Goal: Check status: Check status

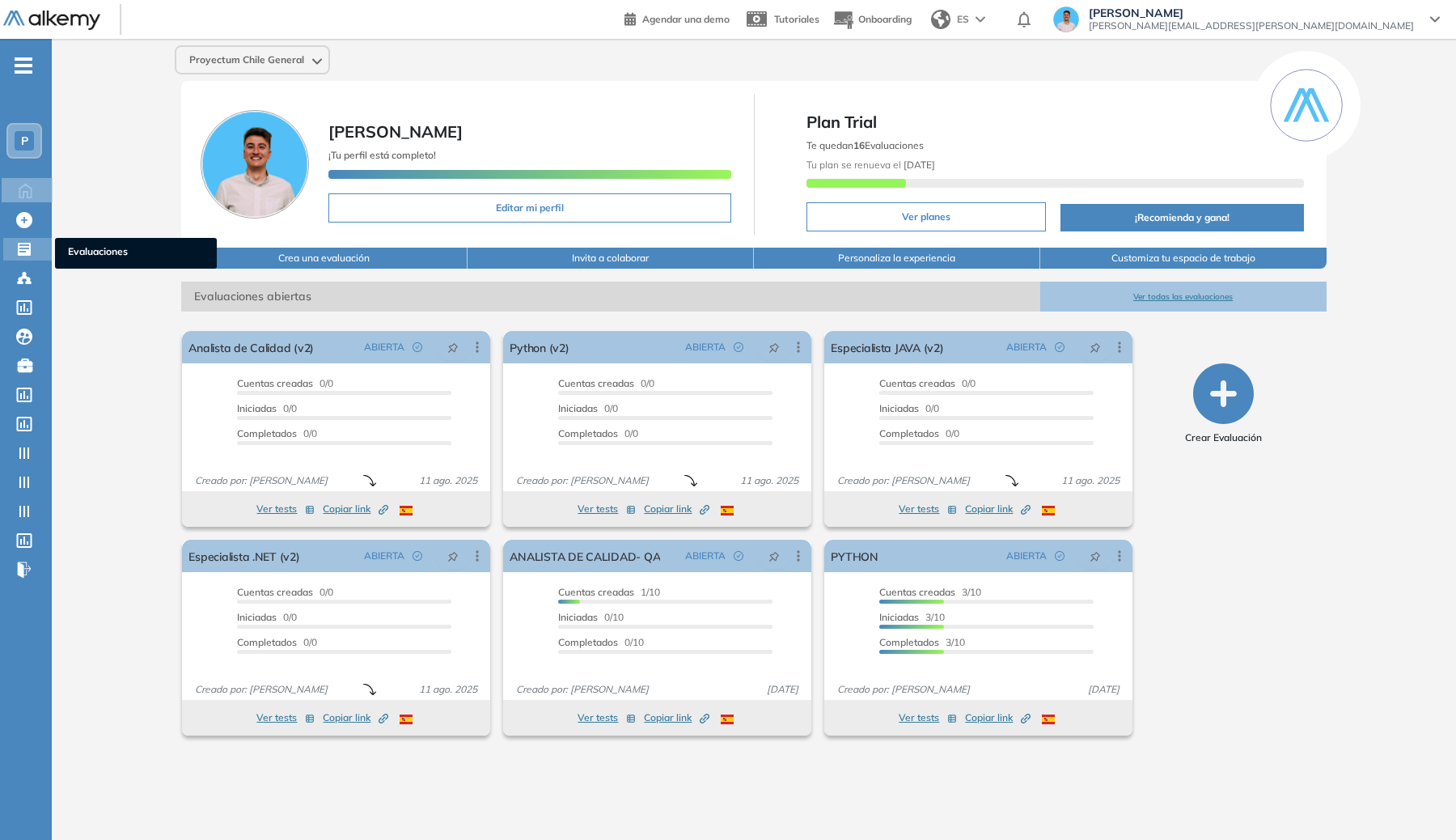
click at [27, 248] on icon at bounding box center [24, 249] width 17 height 17
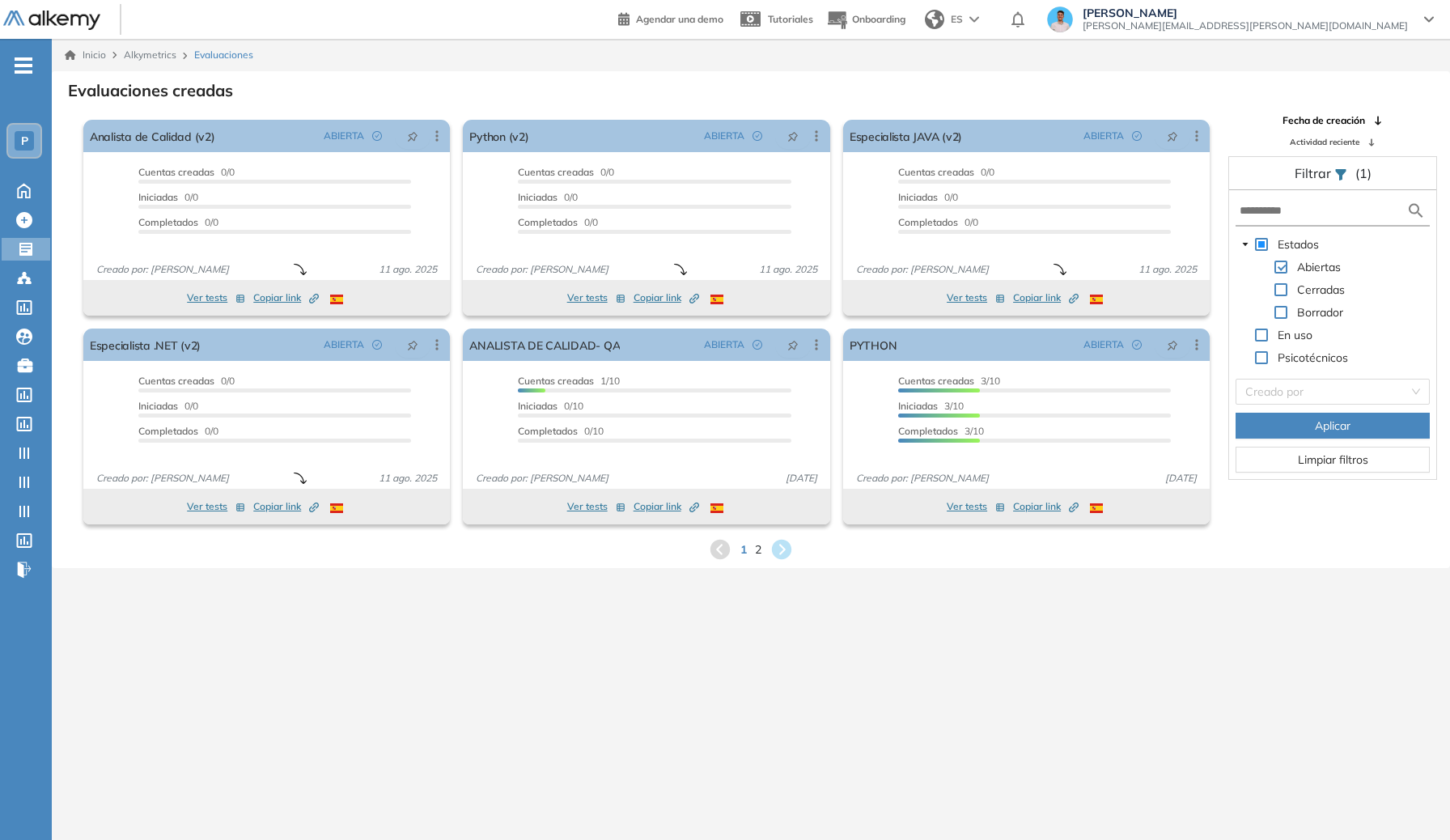
click at [25, 134] on span "P" at bounding box center [23, 140] width 7 height 13
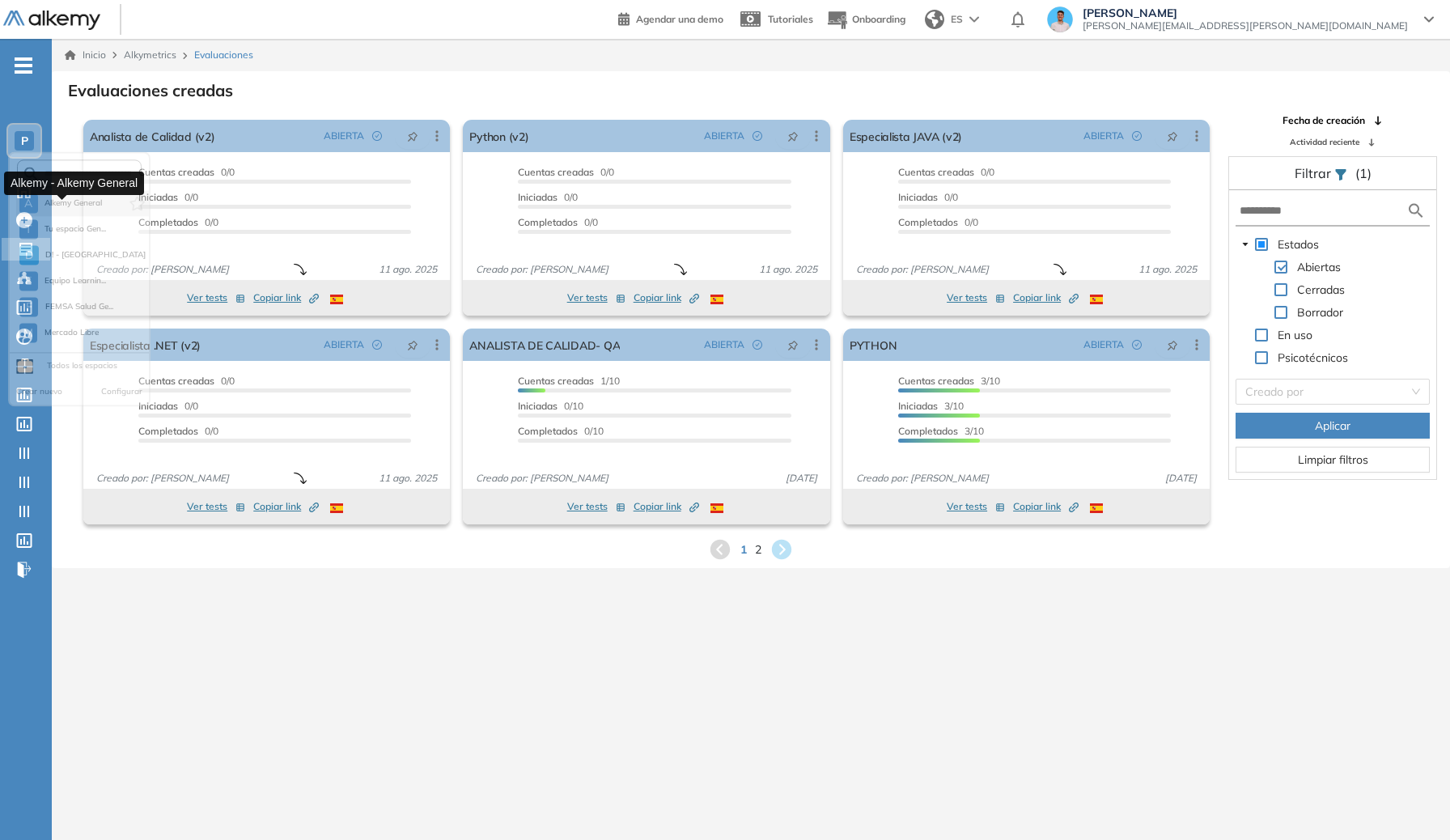
click at [63, 208] on span "Alkemy General" at bounding box center [73, 209] width 59 height 13
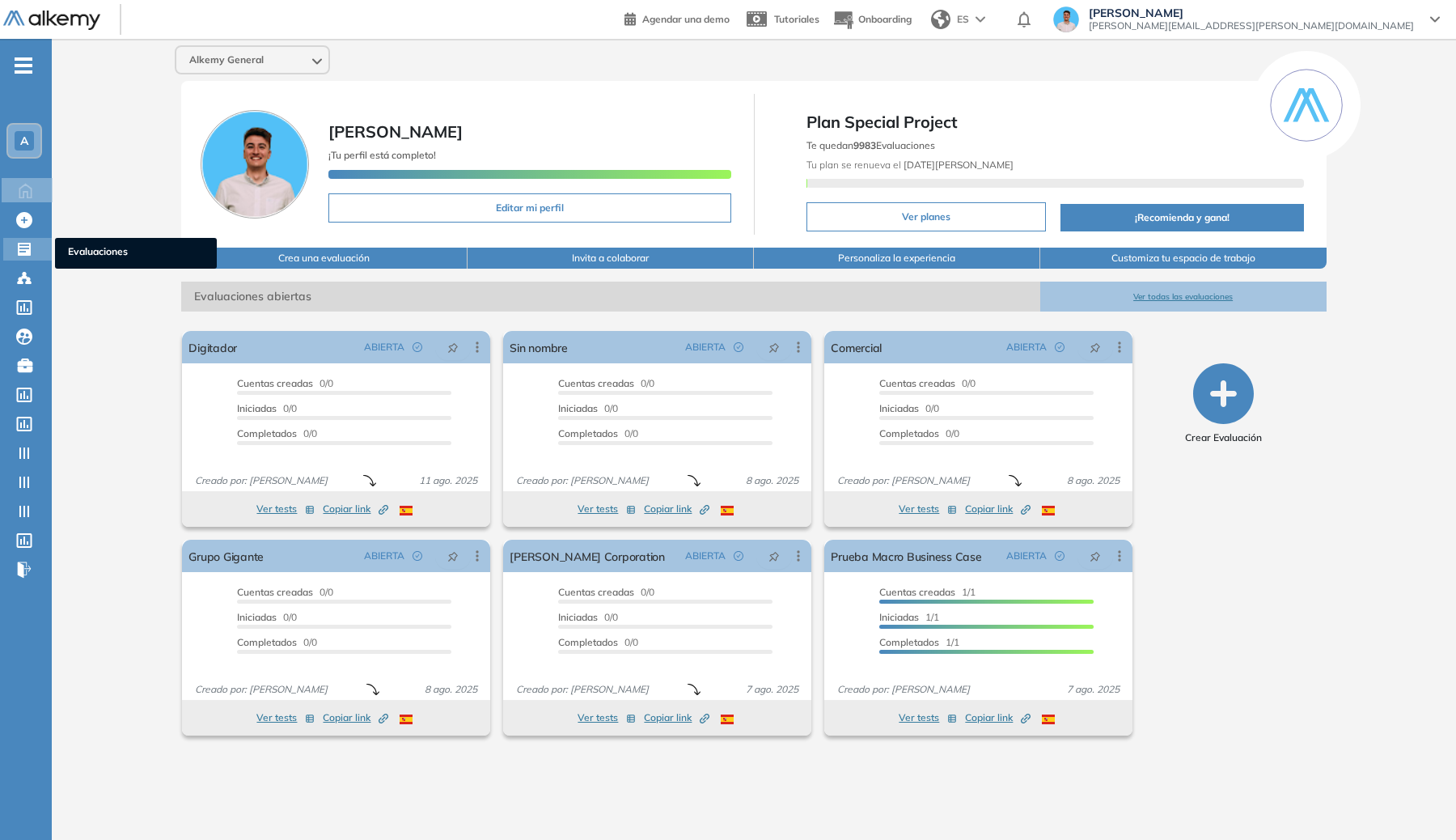
click at [23, 258] on div "Evaluaciones Evaluaciones" at bounding box center [27, 249] width 49 height 23
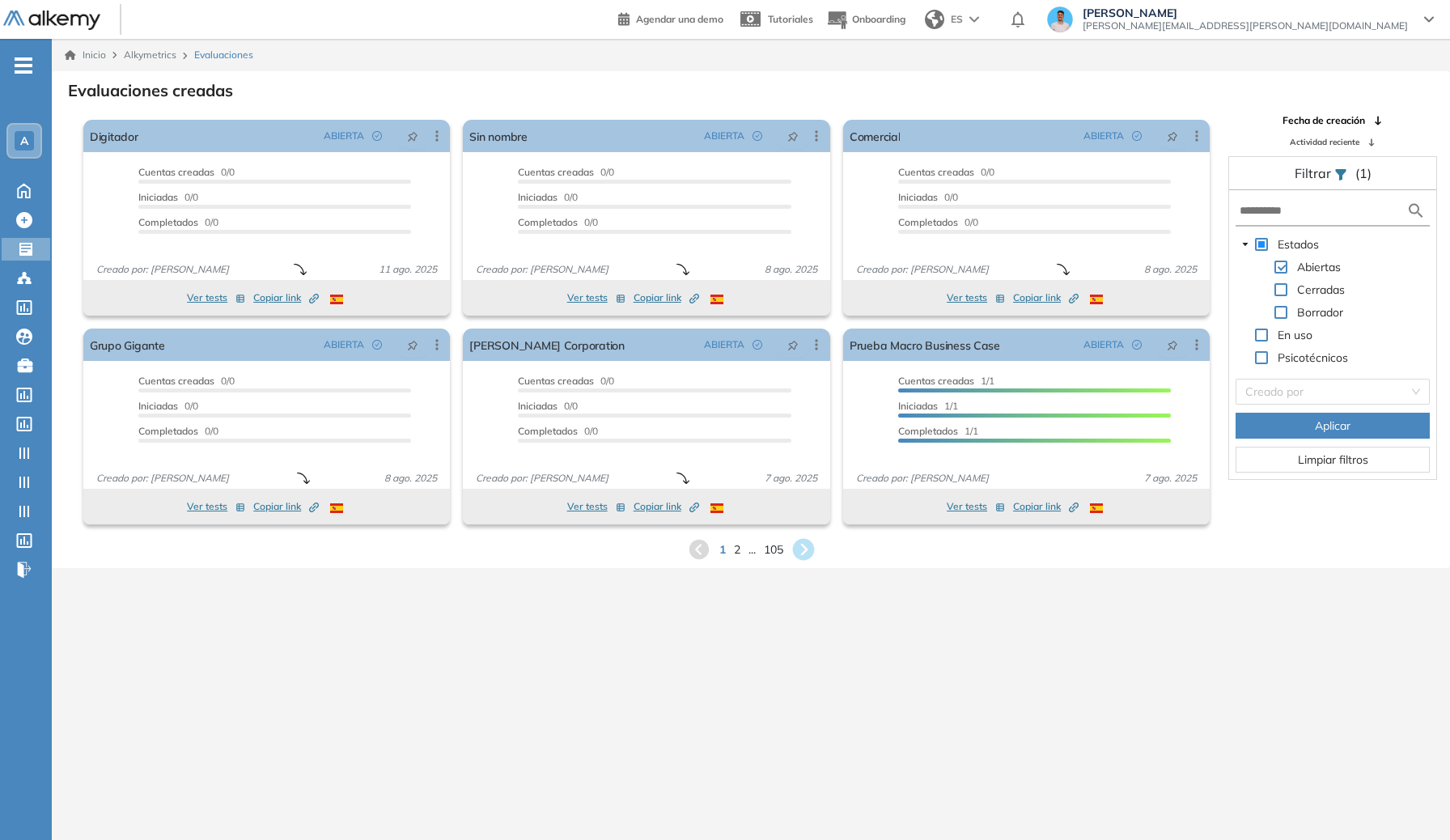
click at [810, 554] on icon at bounding box center [803, 549] width 22 height 22
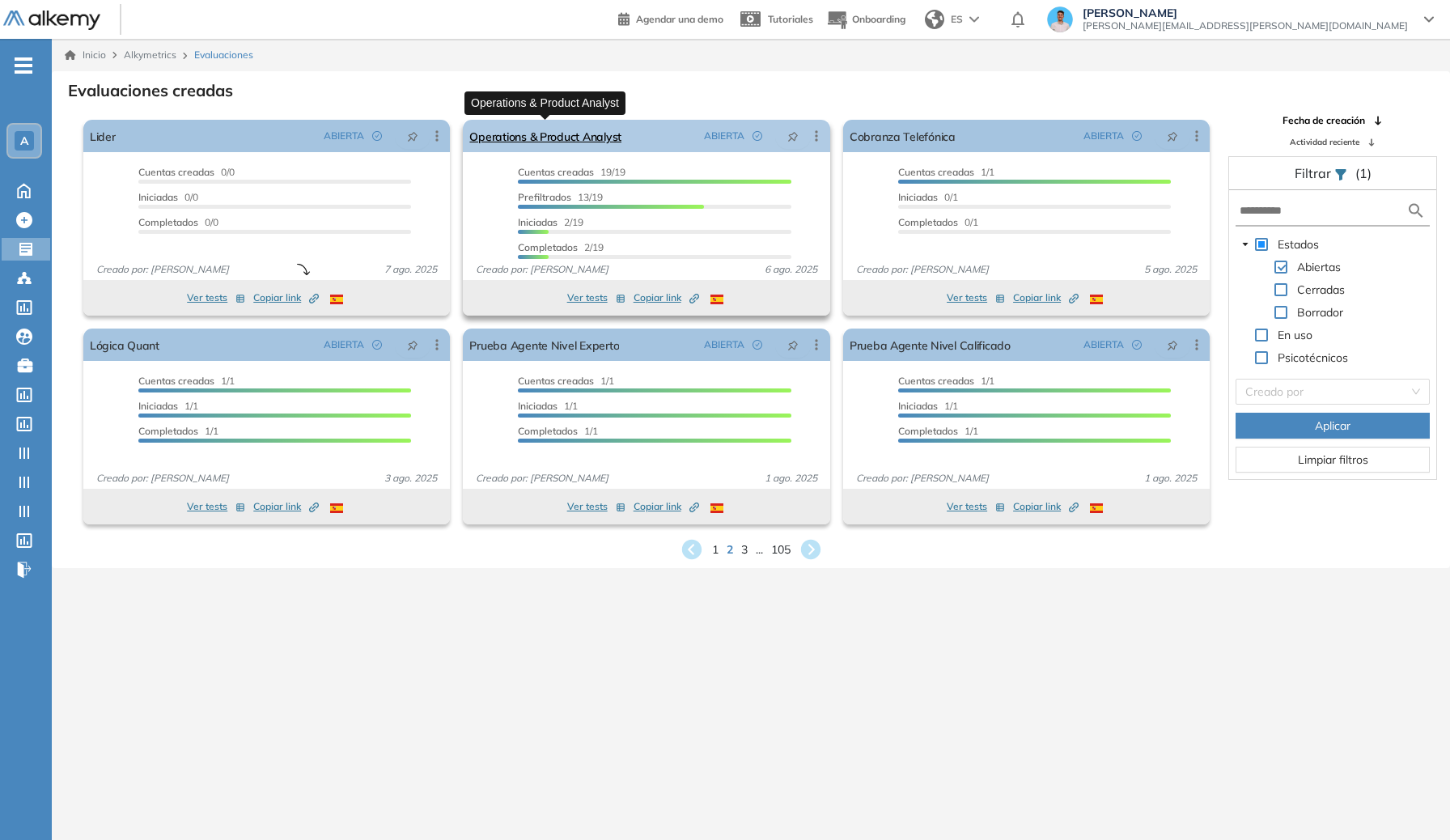
click at [585, 131] on link "Operations & Product Analyst" at bounding box center [544, 135] width 152 height 32
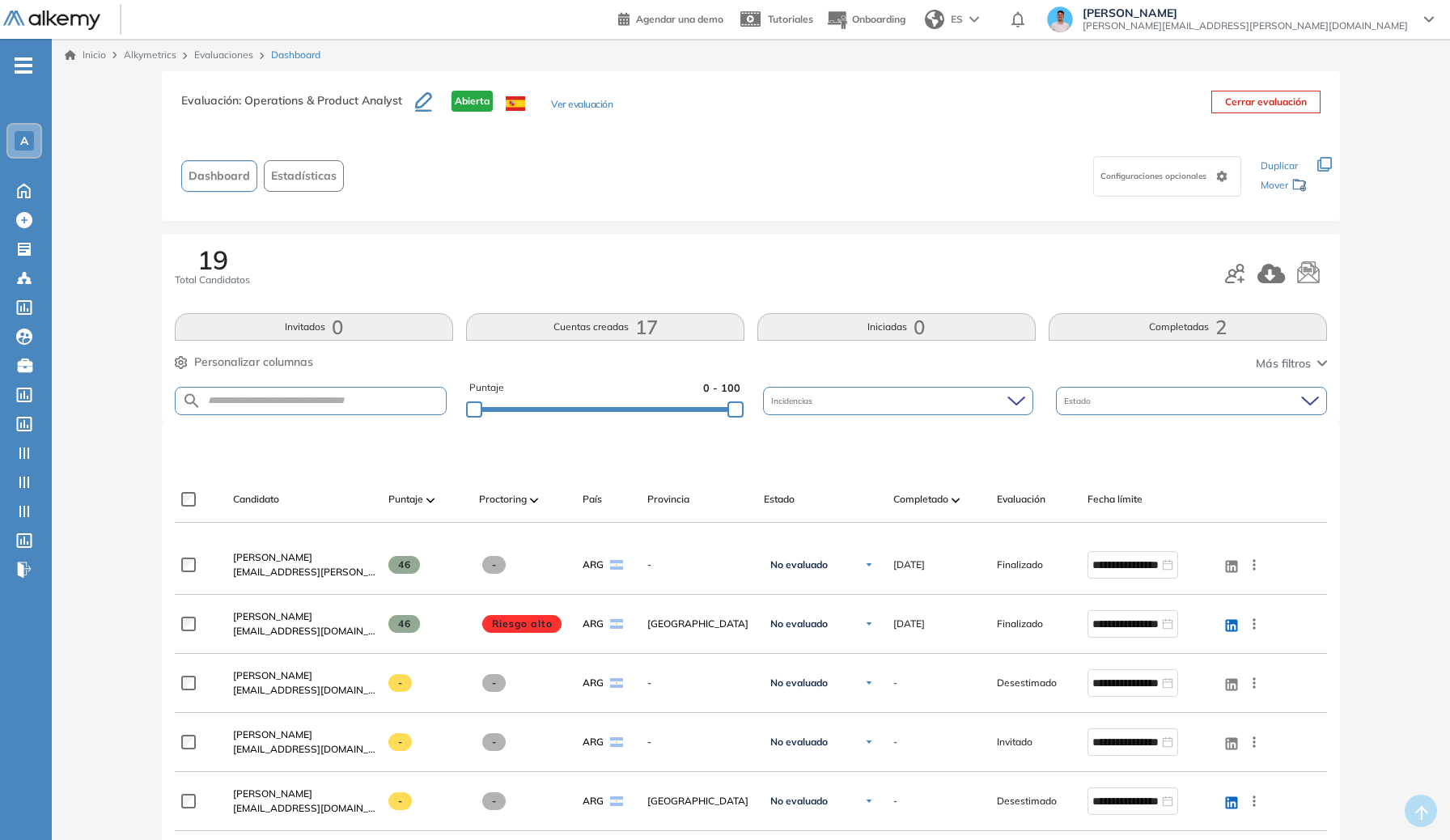
click at [599, 100] on button "Ver evaluación" at bounding box center [582, 105] width 62 height 17
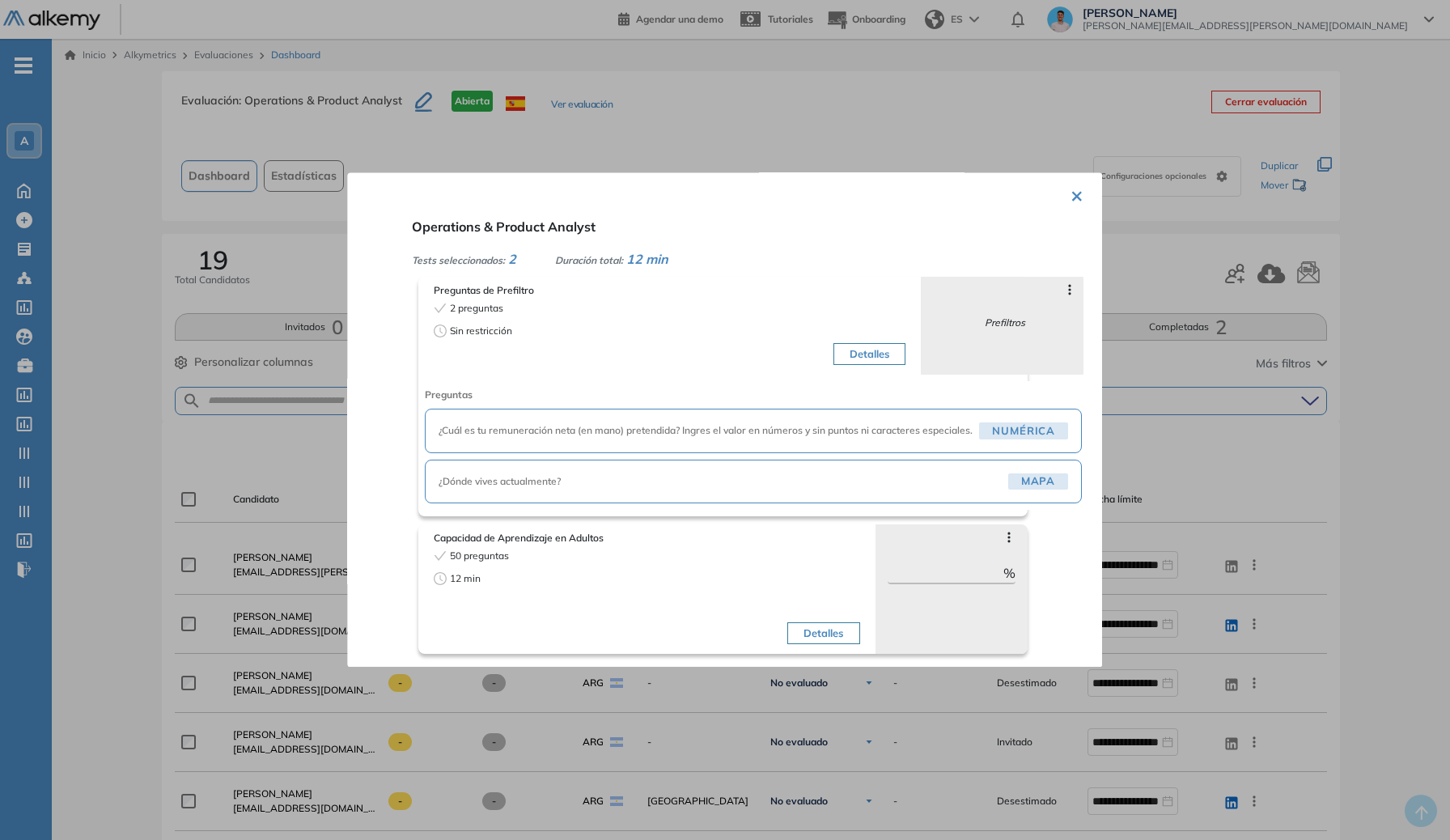
click at [703, 432] on span "¿Cuál es tu remuneración neta (en mano) pretendida? Ingres el valor en números …" at bounding box center [705, 431] width 534 height 15
click at [348, 476] on div "× Operations & Product Analyst Tests seleccionados: 2 Duración total: 12 min Pr…" at bounding box center [725, 419] width 755 height 494
click at [305, 542] on div at bounding box center [725, 420] width 1450 height 840
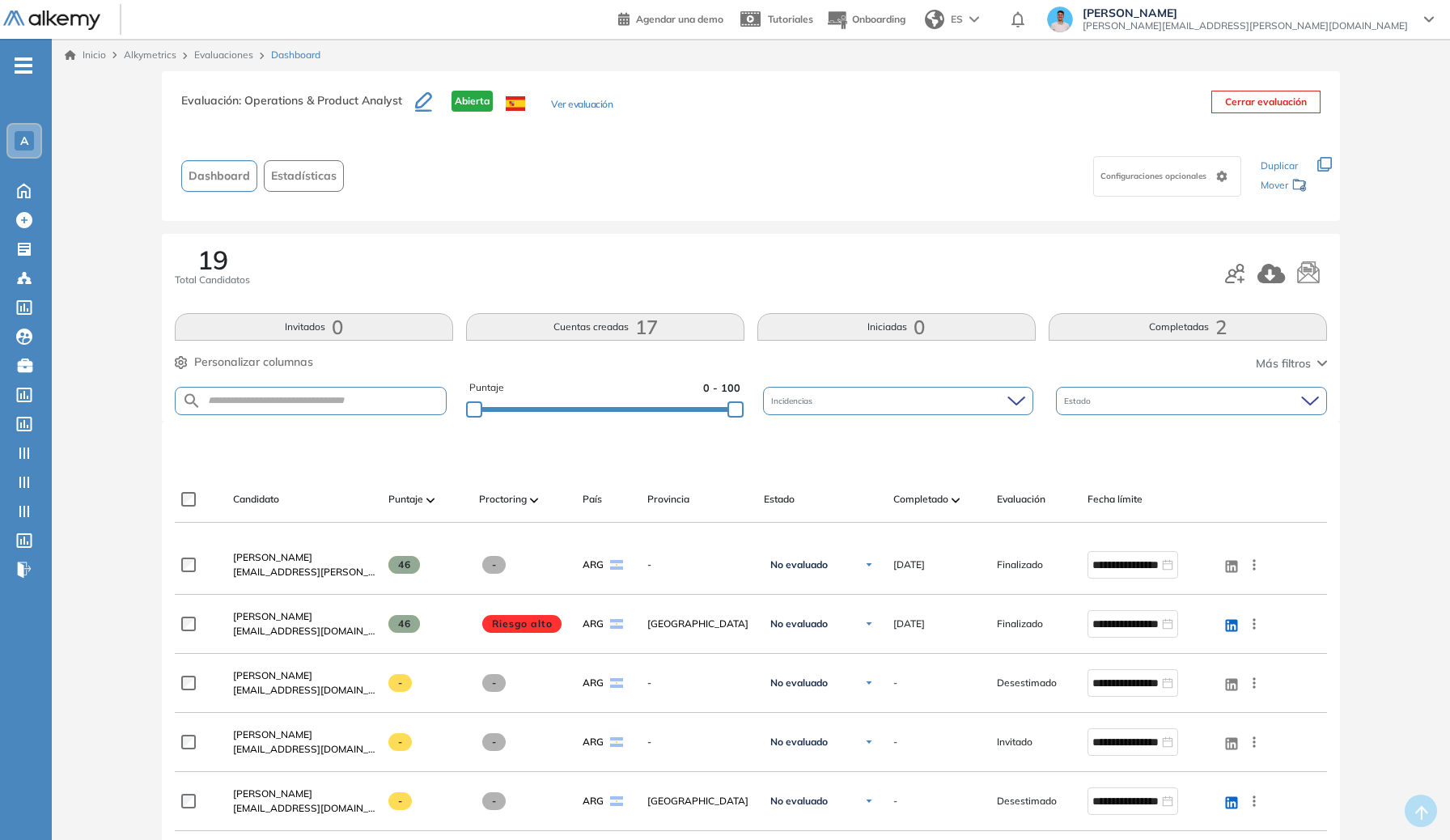
click at [231, 58] on link "Evaluaciones" at bounding box center [223, 55] width 59 height 12
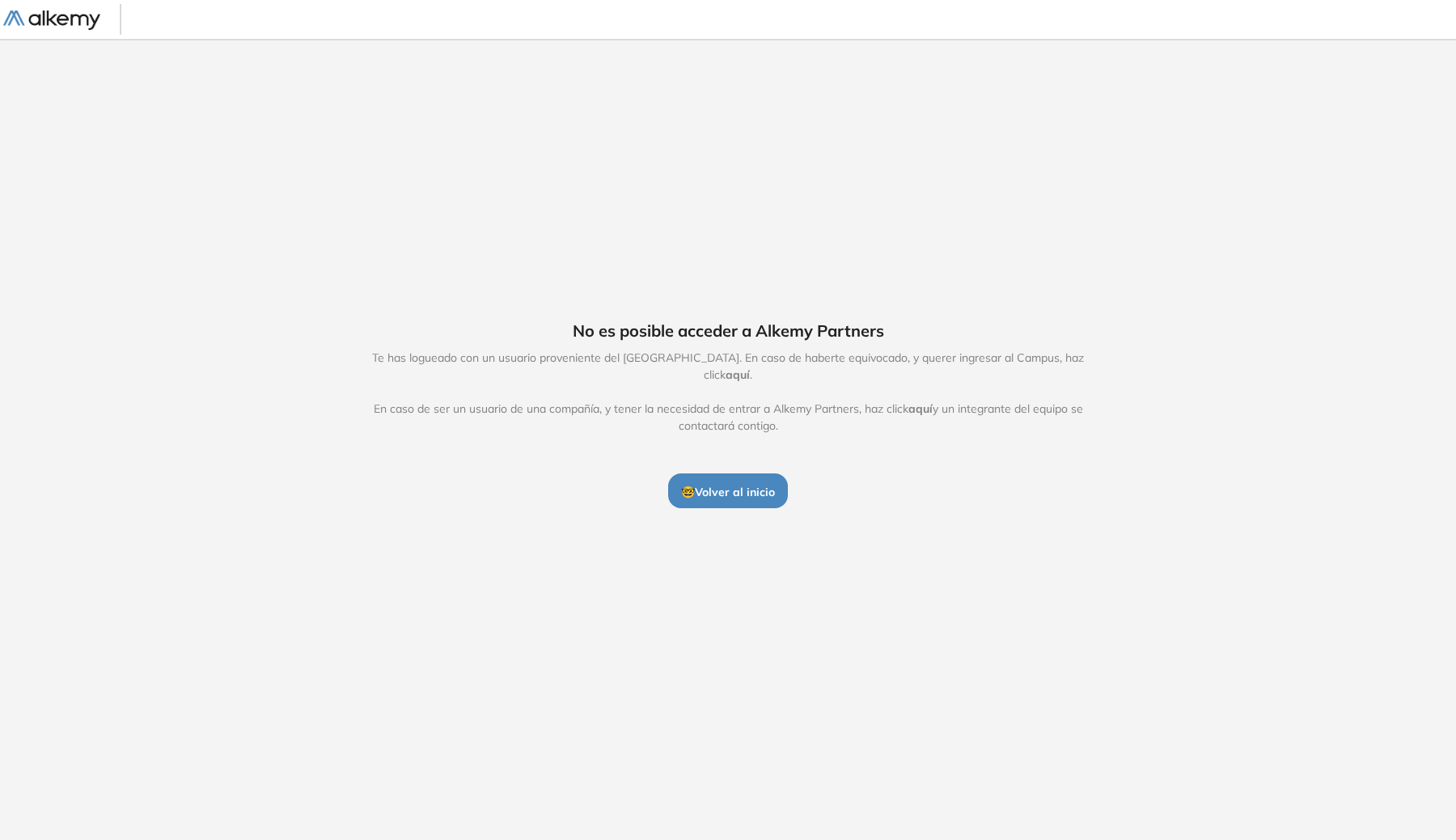
click at [725, 474] on button "🤓 Volver al inicio" at bounding box center [728, 490] width 119 height 34
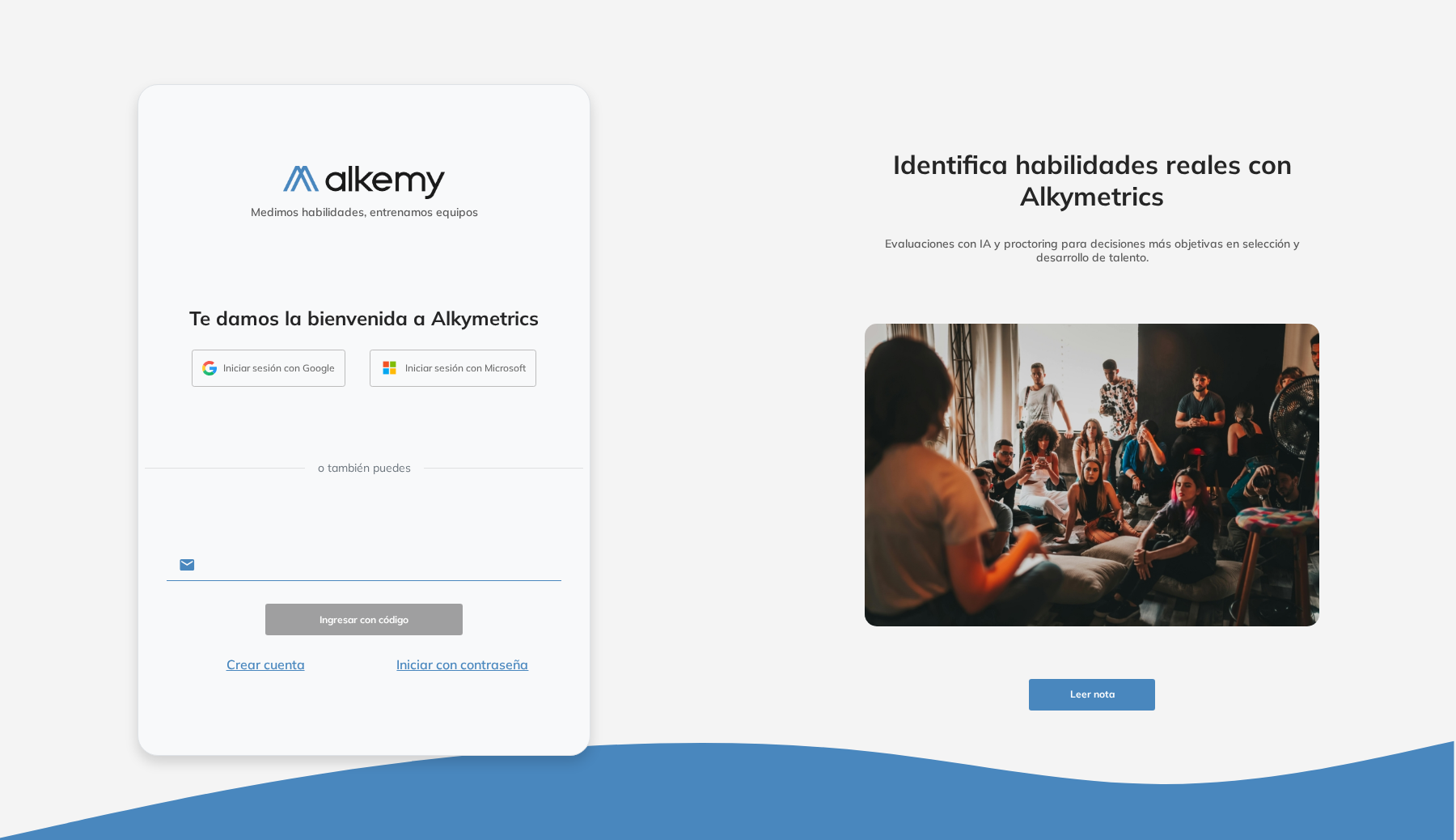
click at [272, 568] on input "text" at bounding box center [378, 564] width 366 height 30
click at [331, 354] on button "Iniciar sesión con Google" at bounding box center [268, 368] width 154 height 37
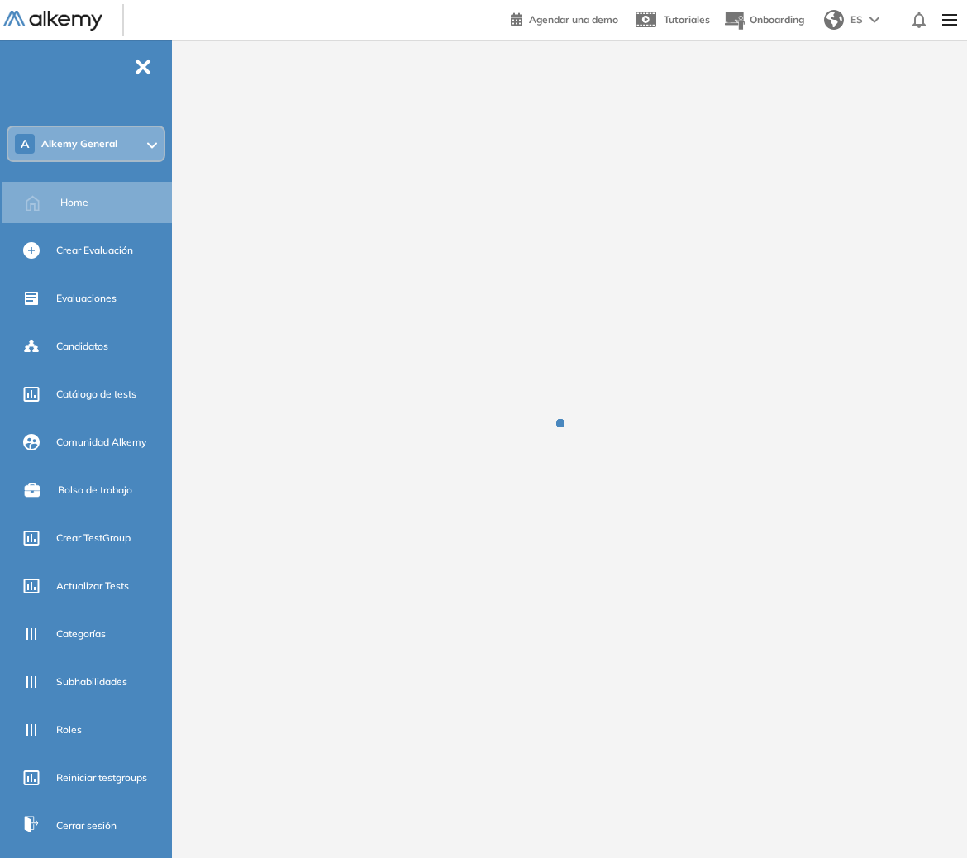
click at [53, 137] on span "Alkemy General" at bounding box center [79, 143] width 76 height 13
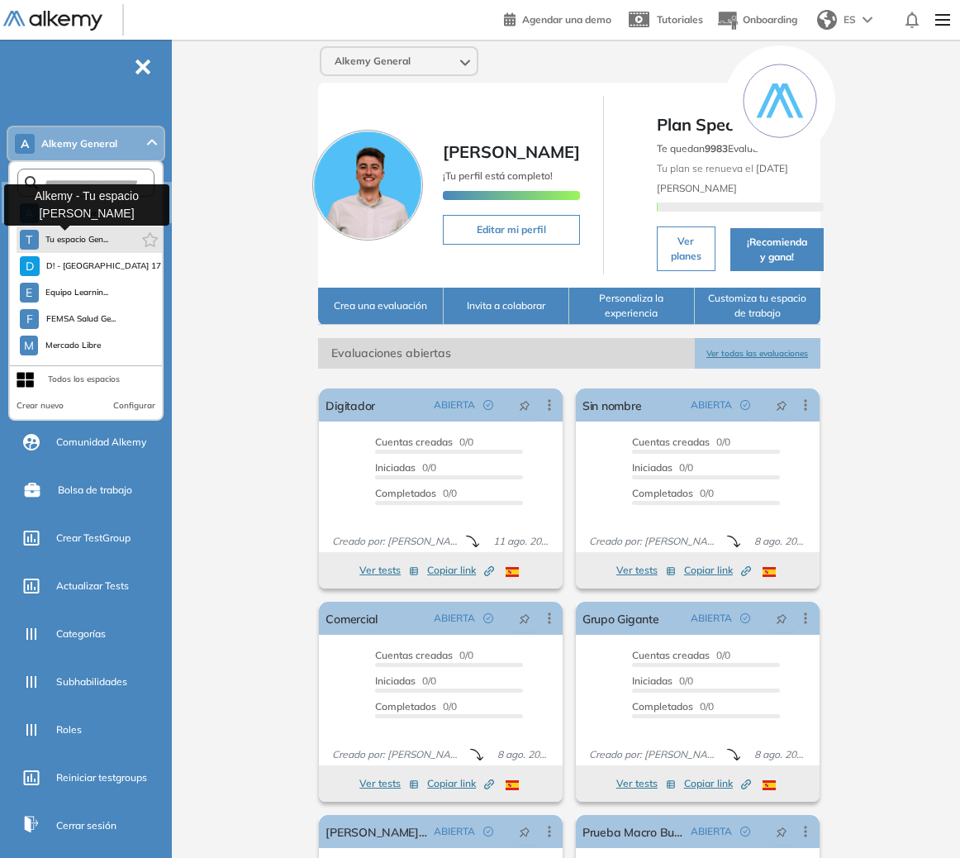
click at [85, 240] on span "Tu espacio Gen..." at bounding box center [77, 239] width 64 height 13
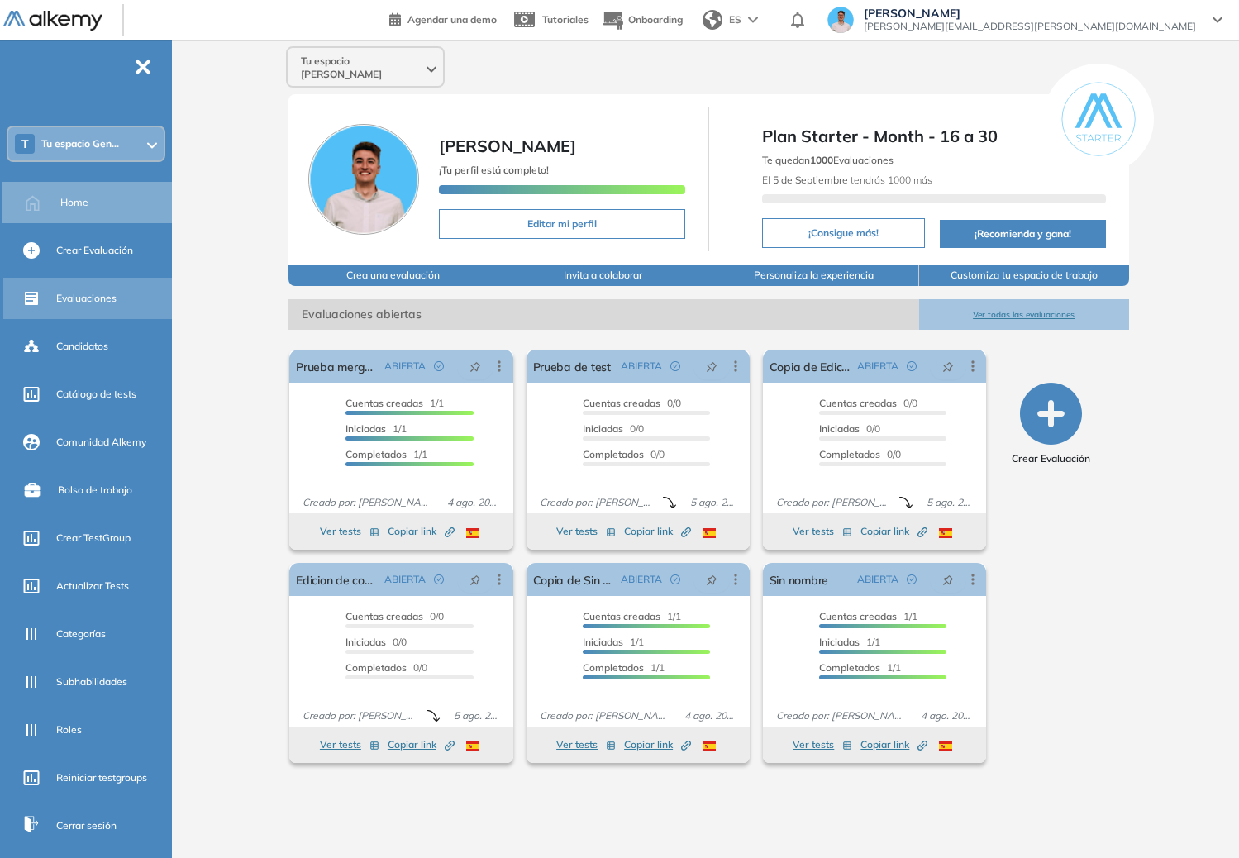
click at [67, 289] on div "Evaluaciones" at bounding box center [112, 298] width 112 height 28
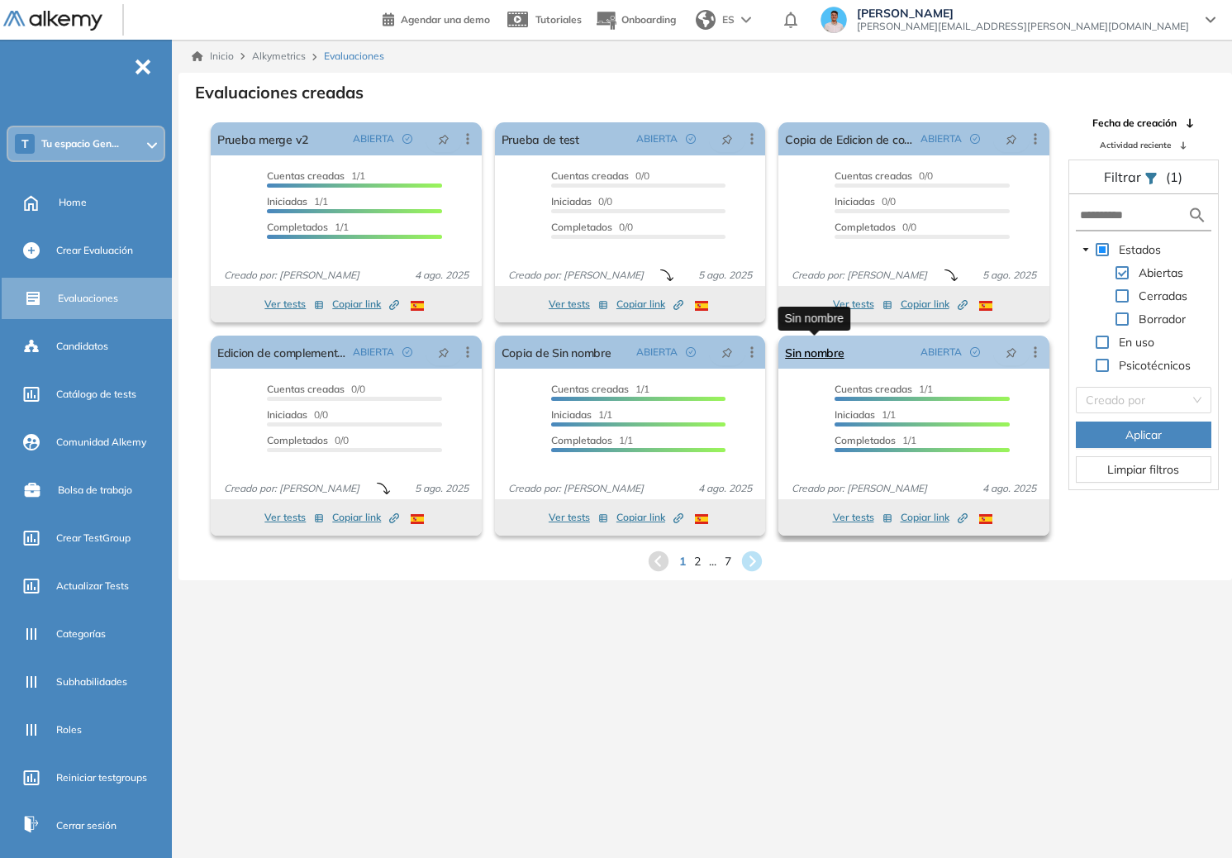
click at [805, 354] on link "Sin nombre" at bounding box center [814, 352] width 59 height 33
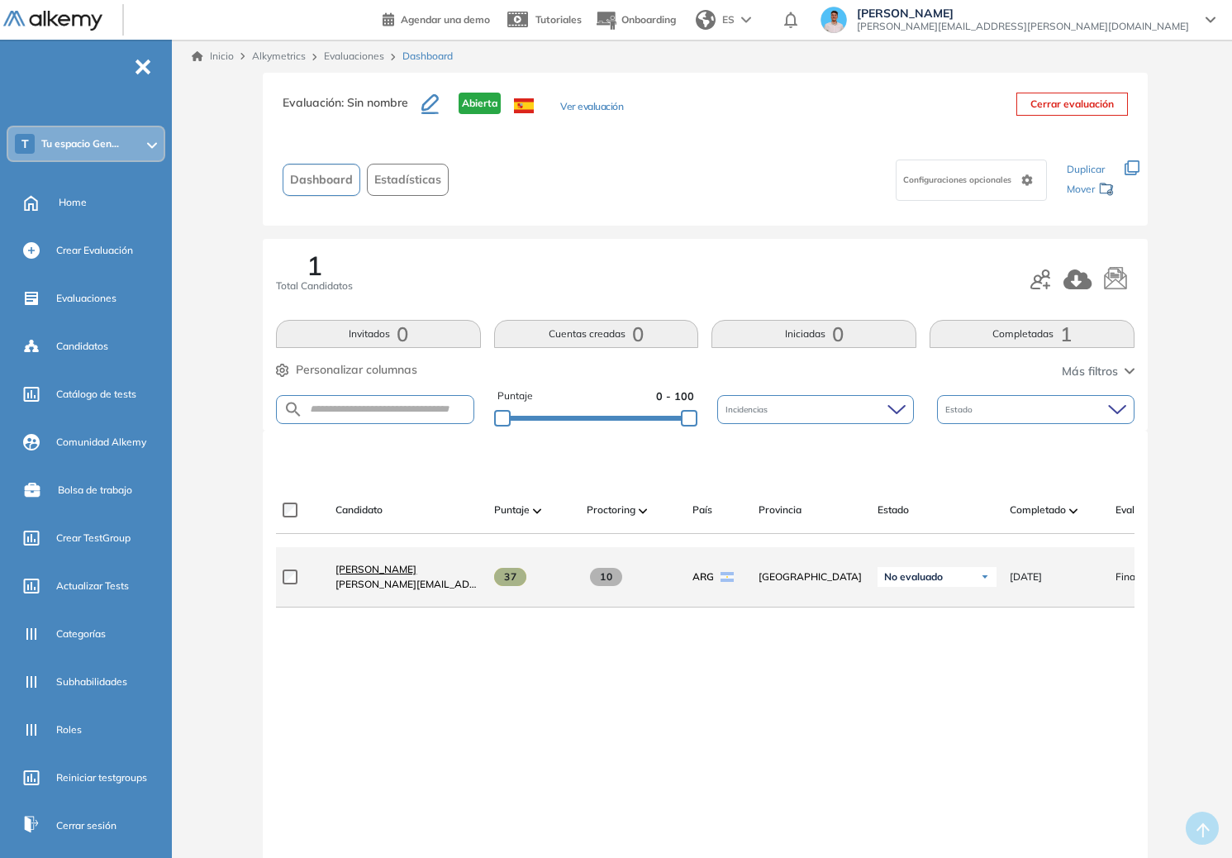
click at [390, 575] on span "Genaro Lambertucci" at bounding box center [376, 569] width 81 height 12
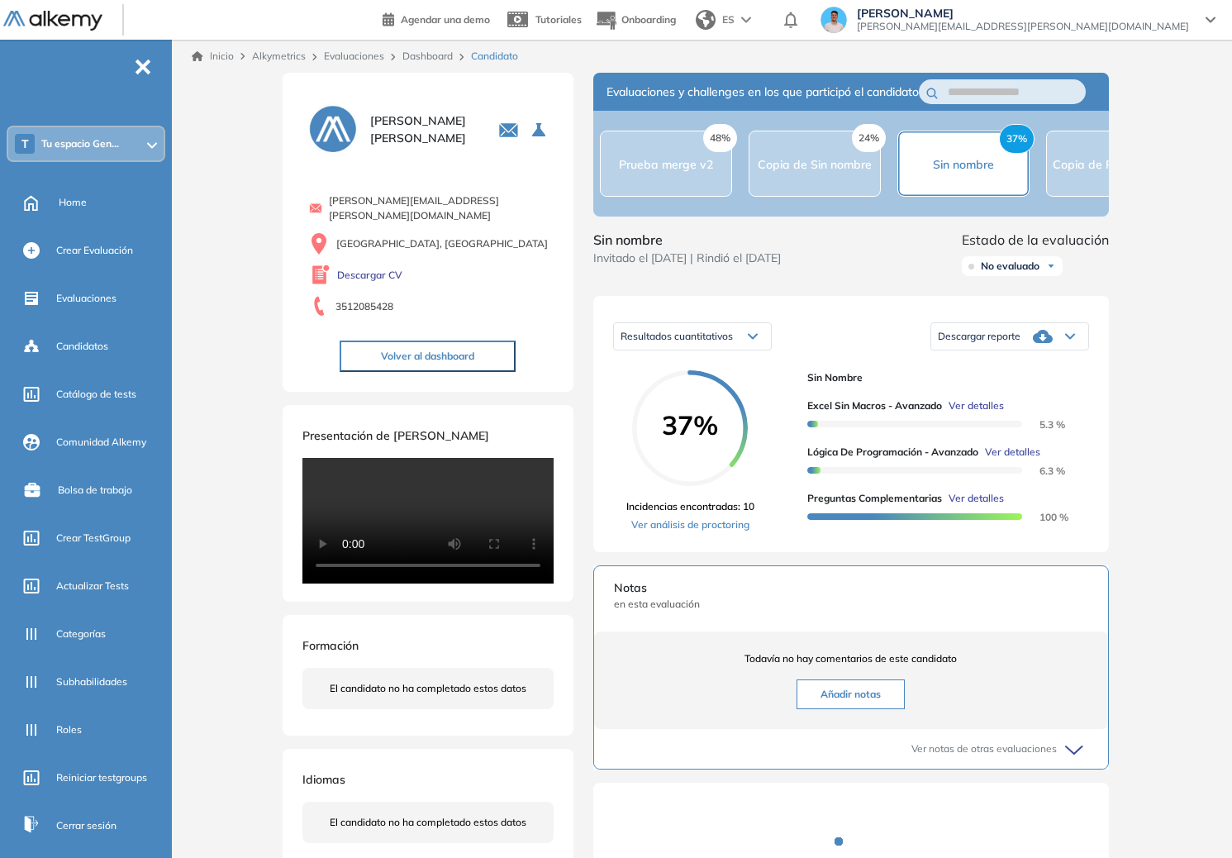
click at [992, 413] on span "Ver detalles" at bounding box center [976, 405] width 55 height 15
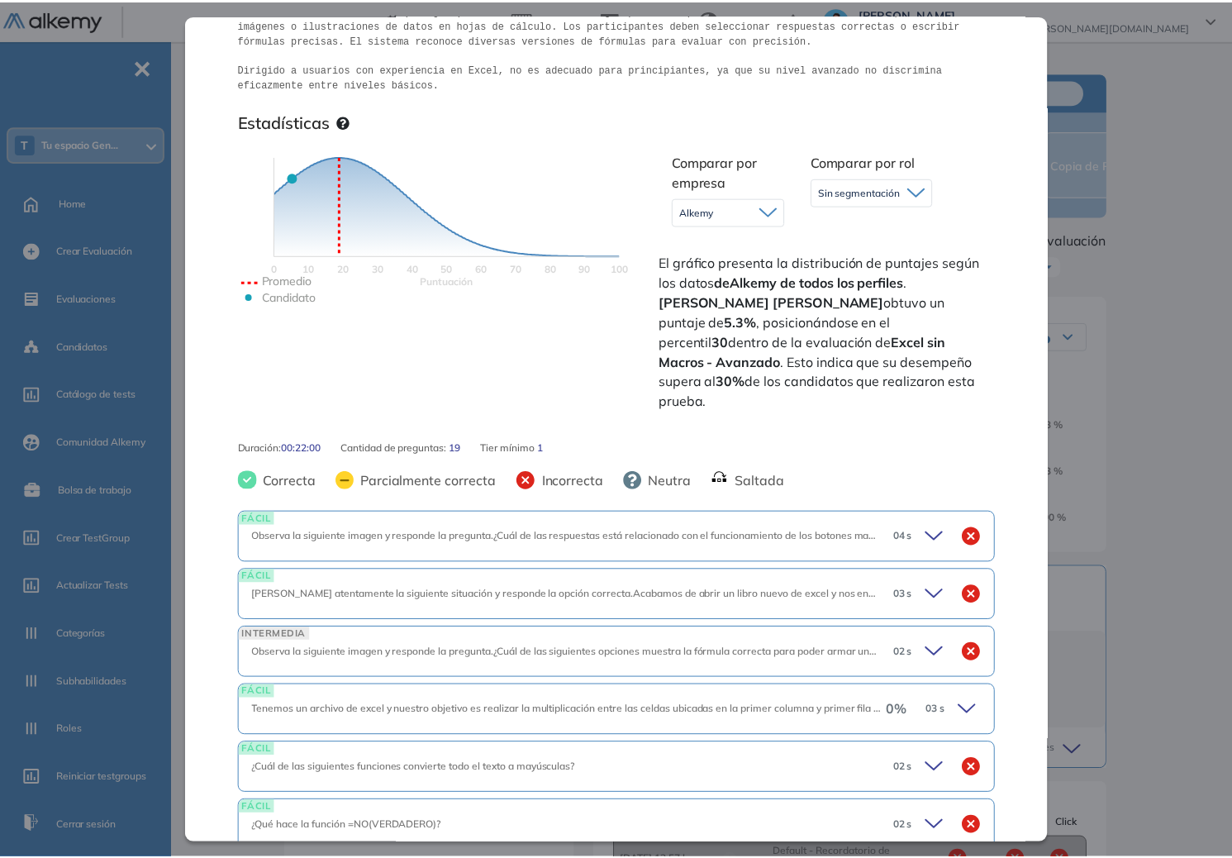
scroll to position [87, 0]
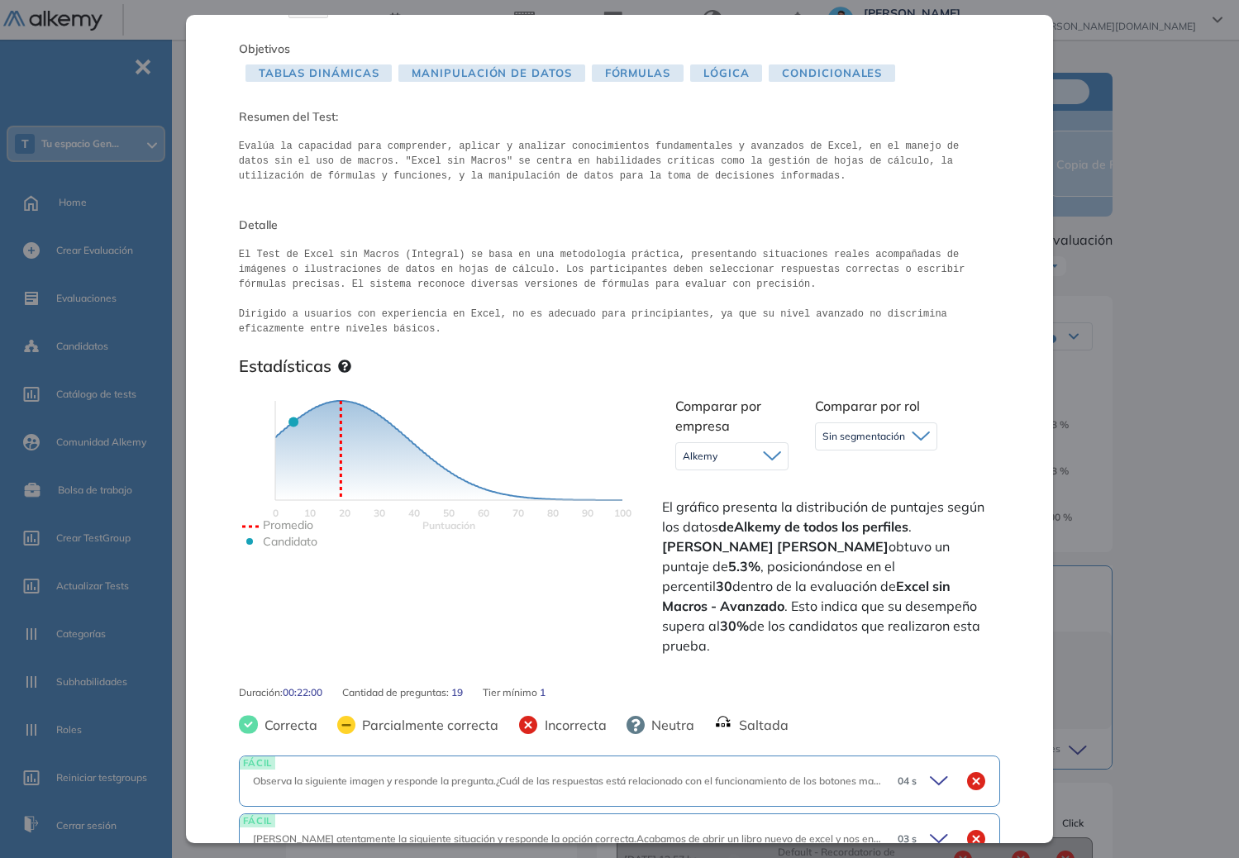
click at [764, 457] on icon at bounding box center [772, 455] width 17 height 7
click at [735, 494] on li "Sin segmentación" at bounding box center [722, 492] width 76 height 17
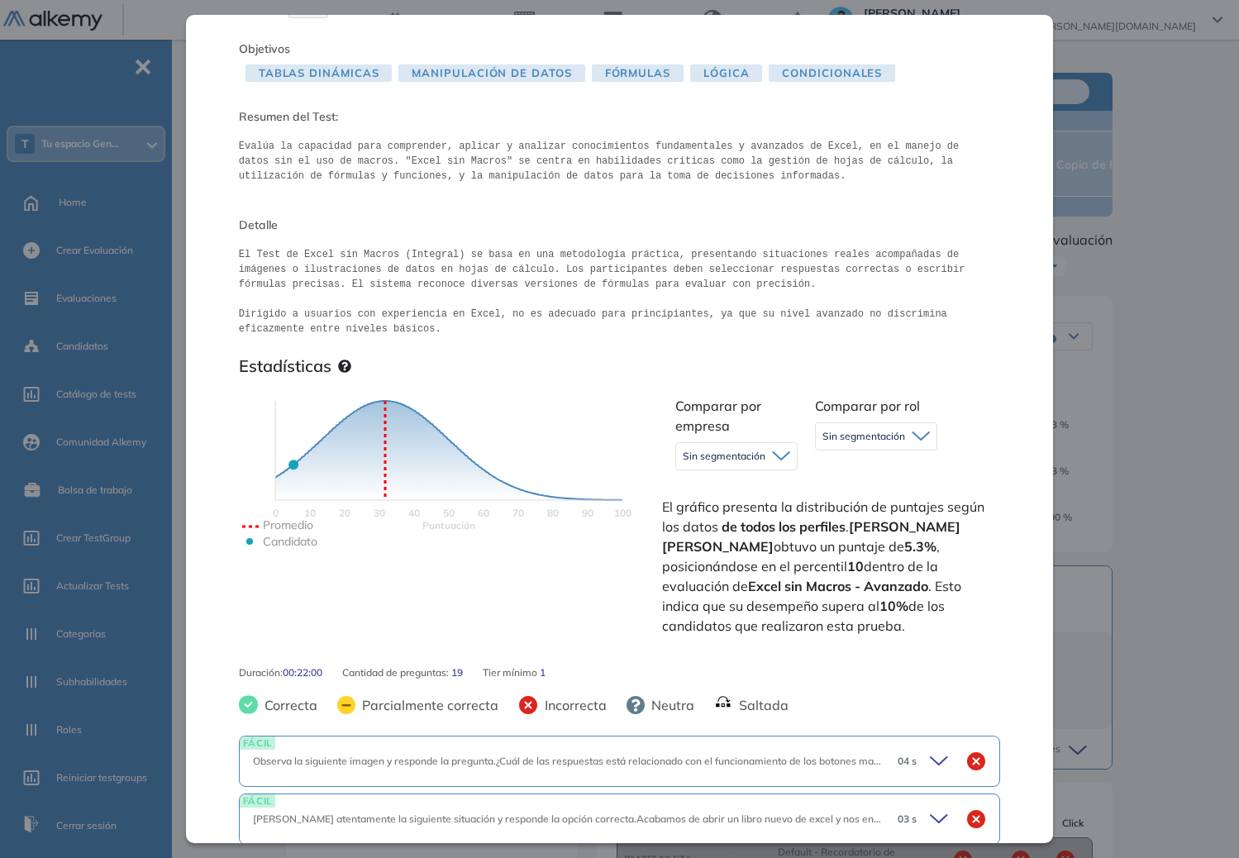
click at [871, 449] on div "Sin segmentación" at bounding box center [876, 436] width 121 height 26
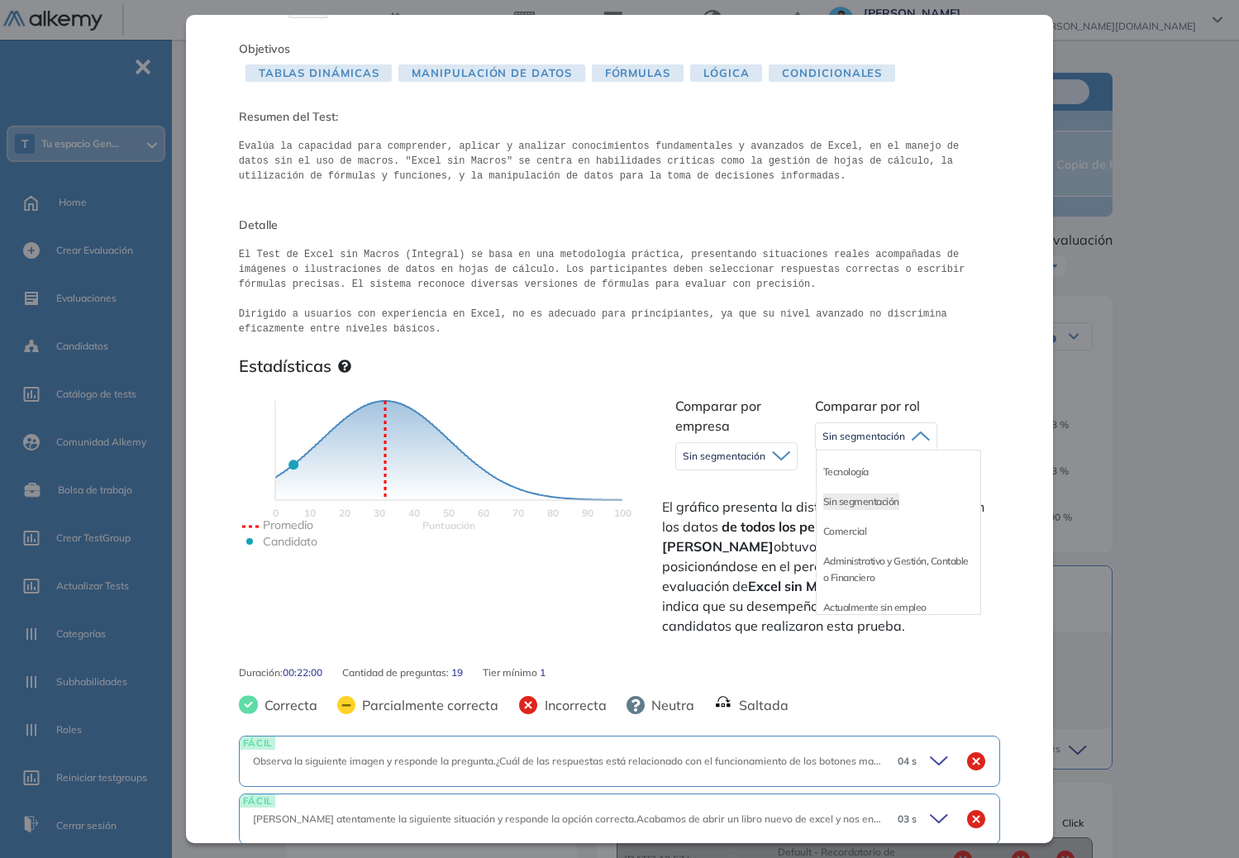
click at [852, 471] on li "Tecnología" at bounding box center [845, 472] width 45 height 17
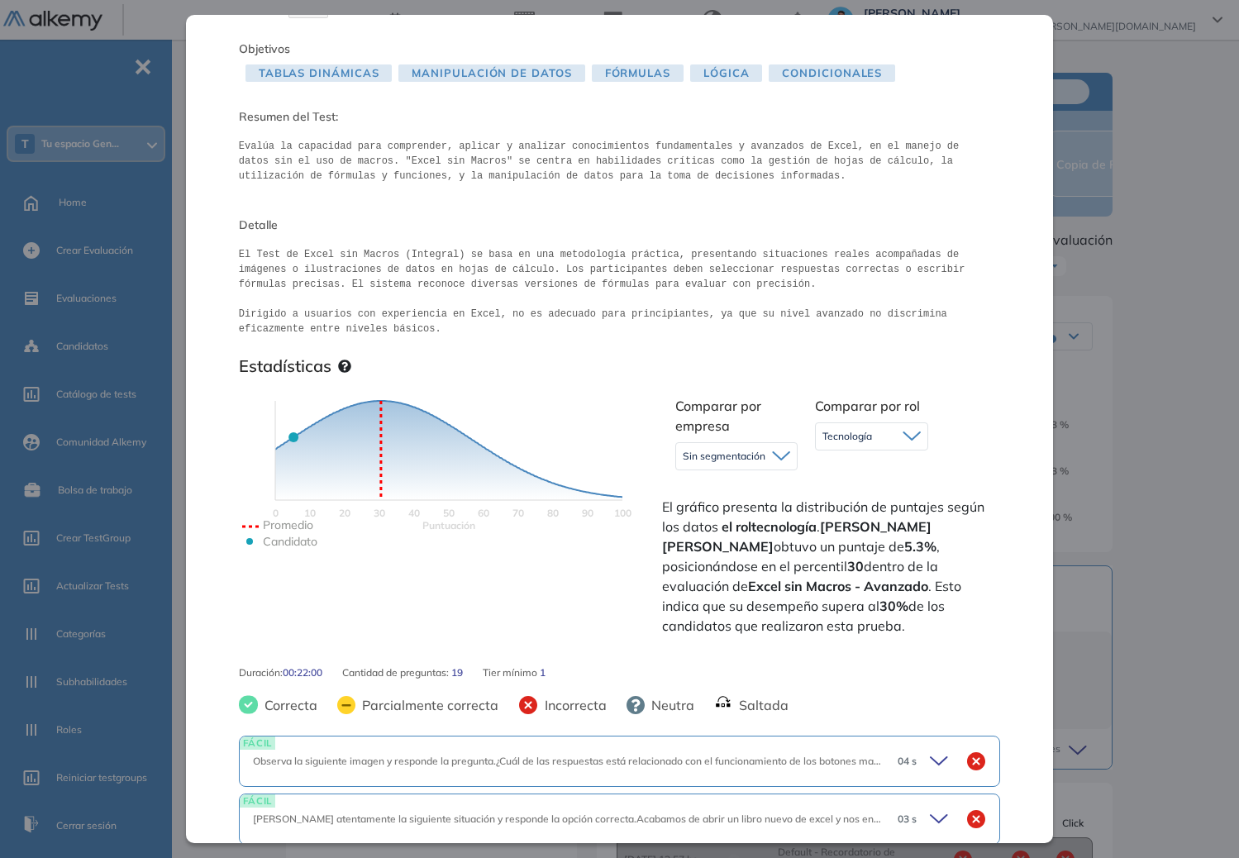
click at [878, 446] on div "Tecnología" at bounding box center [872, 436] width 112 height 26
click at [843, 567] on li "Administrativo y Gestión, Contable o Financiero" at bounding box center [898, 569] width 150 height 33
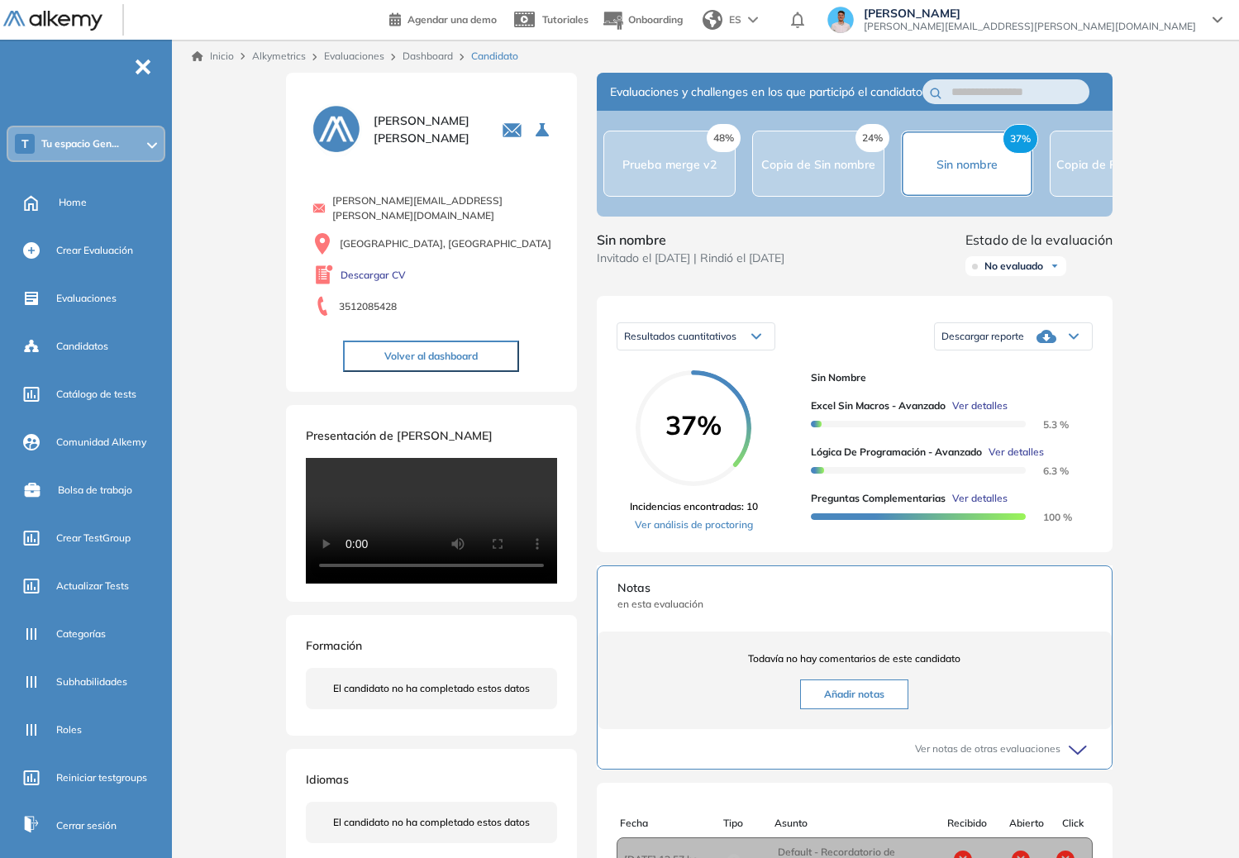
click at [1087, 526] on div "Excel sin Macros - Avanzado Administrativo y Gestión, Contable o Financiero Int…" at bounding box center [709, 581] width 860 height 1017
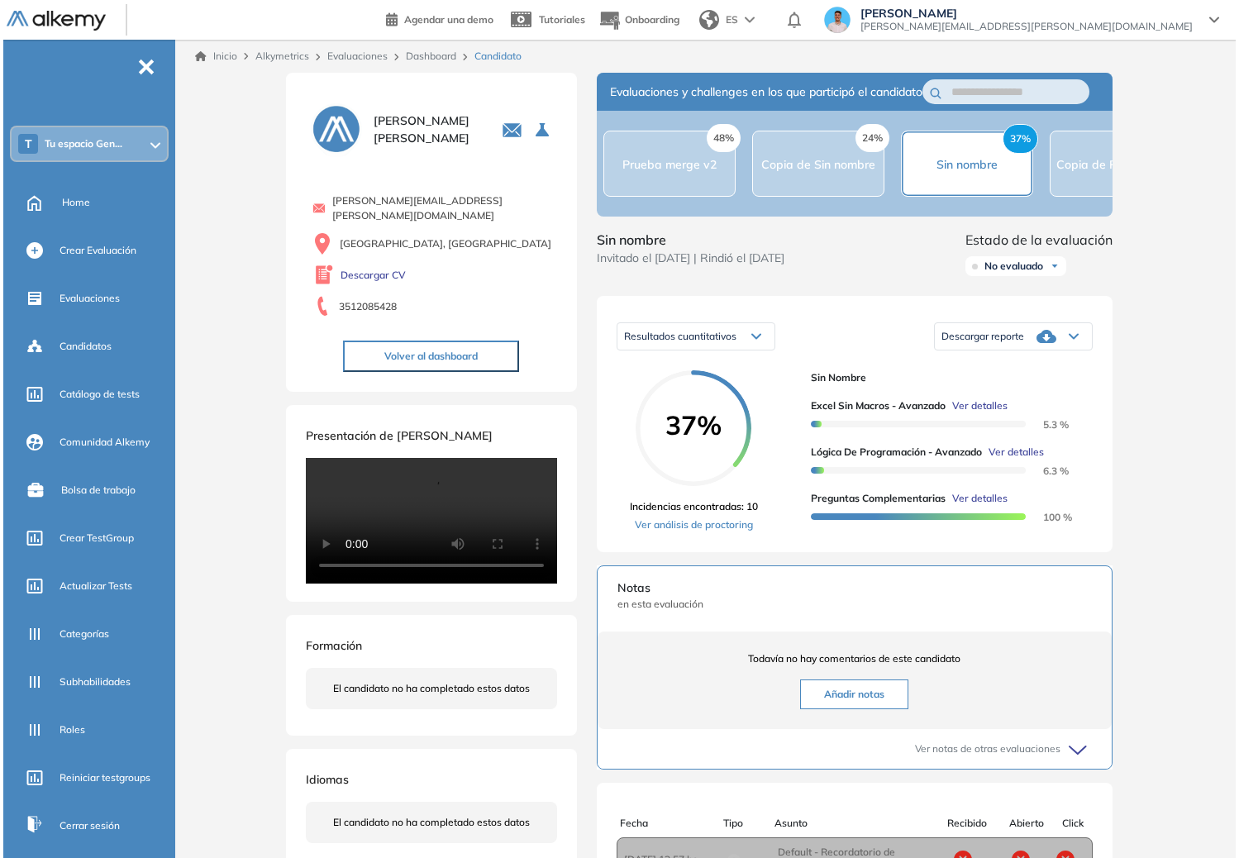
scroll to position [0, 0]
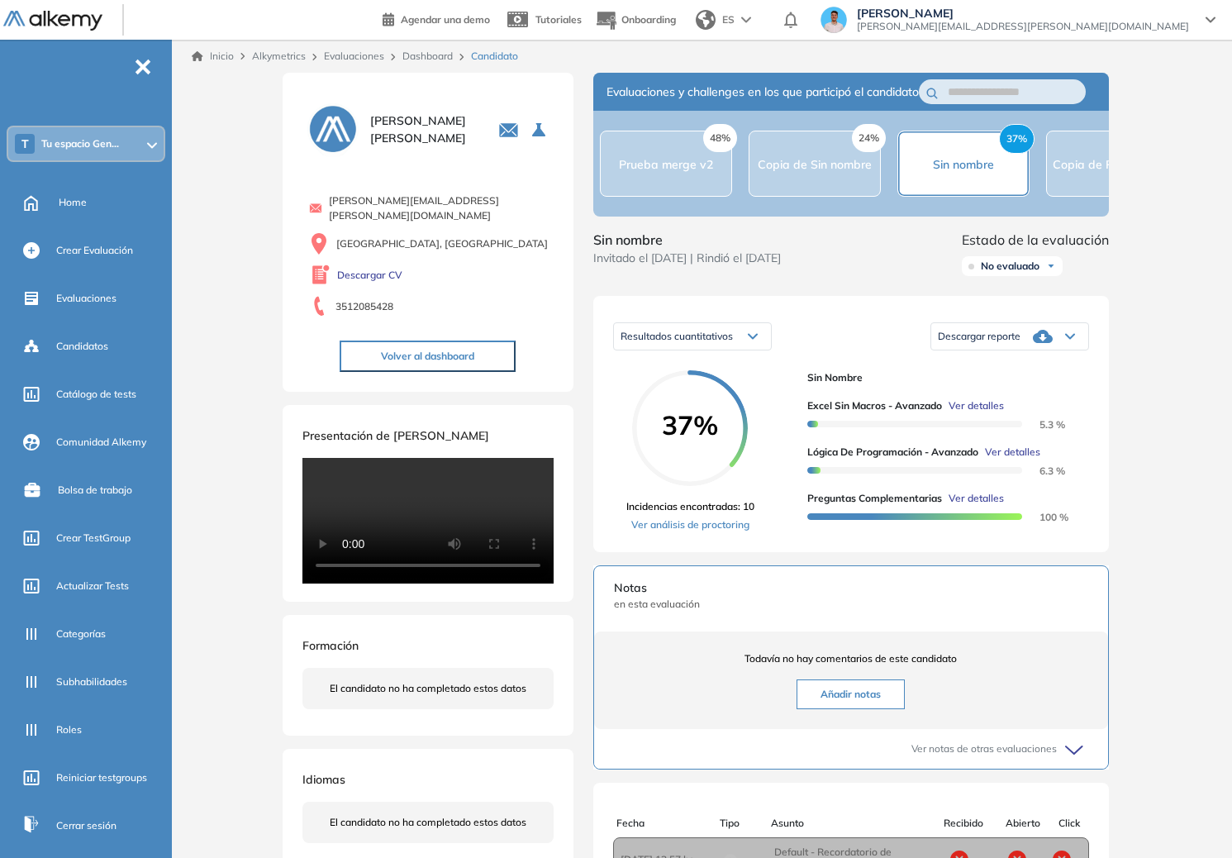
click at [754, 344] on div "Resultados cuantitativos" at bounding box center [692, 336] width 157 height 26
click at [693, 407] on span "Resultados relativos" at bounding box center [664, 401] width 85 height 12
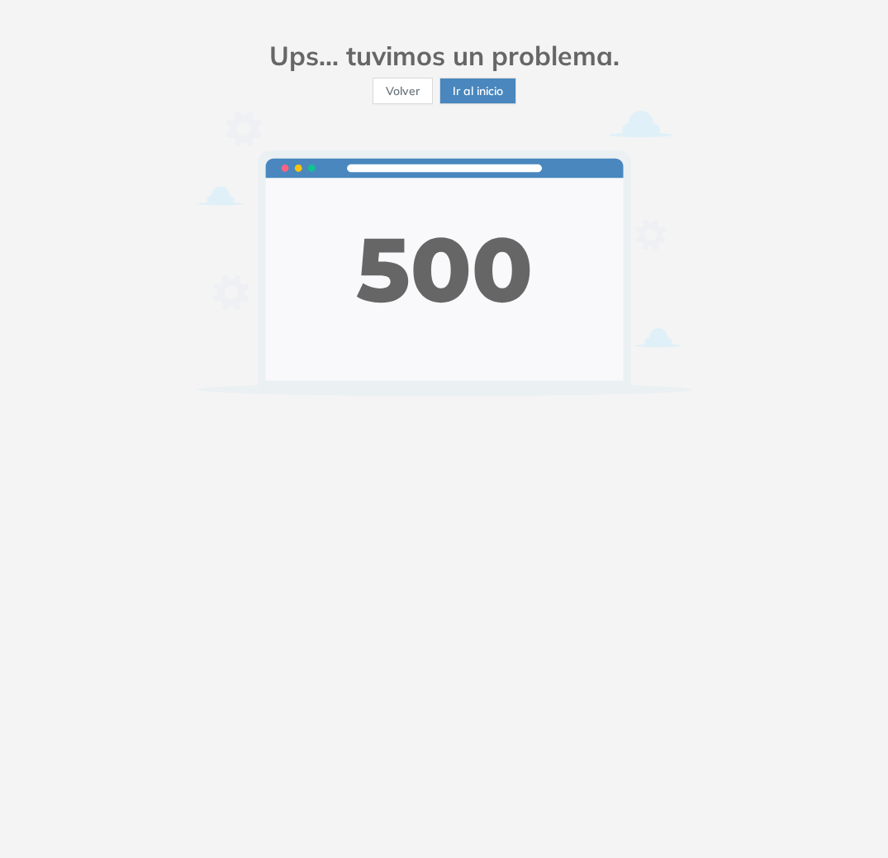
click at [409, 92] on span "Volver" at bounding box center [403, 91] width 34 height 18
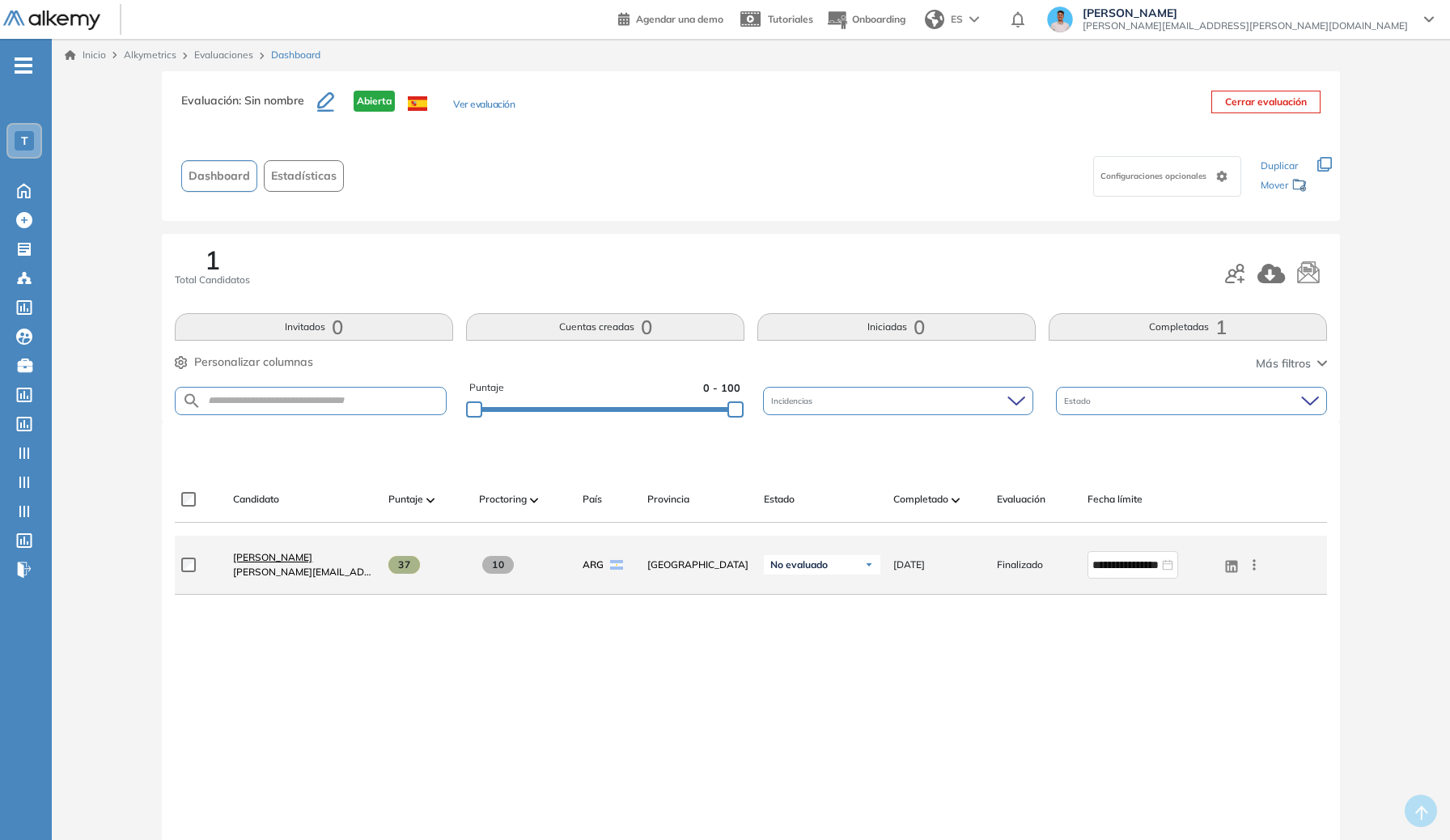
click at [303, 560] on span "[PERSON_NAME]" at bounding box center [272, 557] width 79 height 12
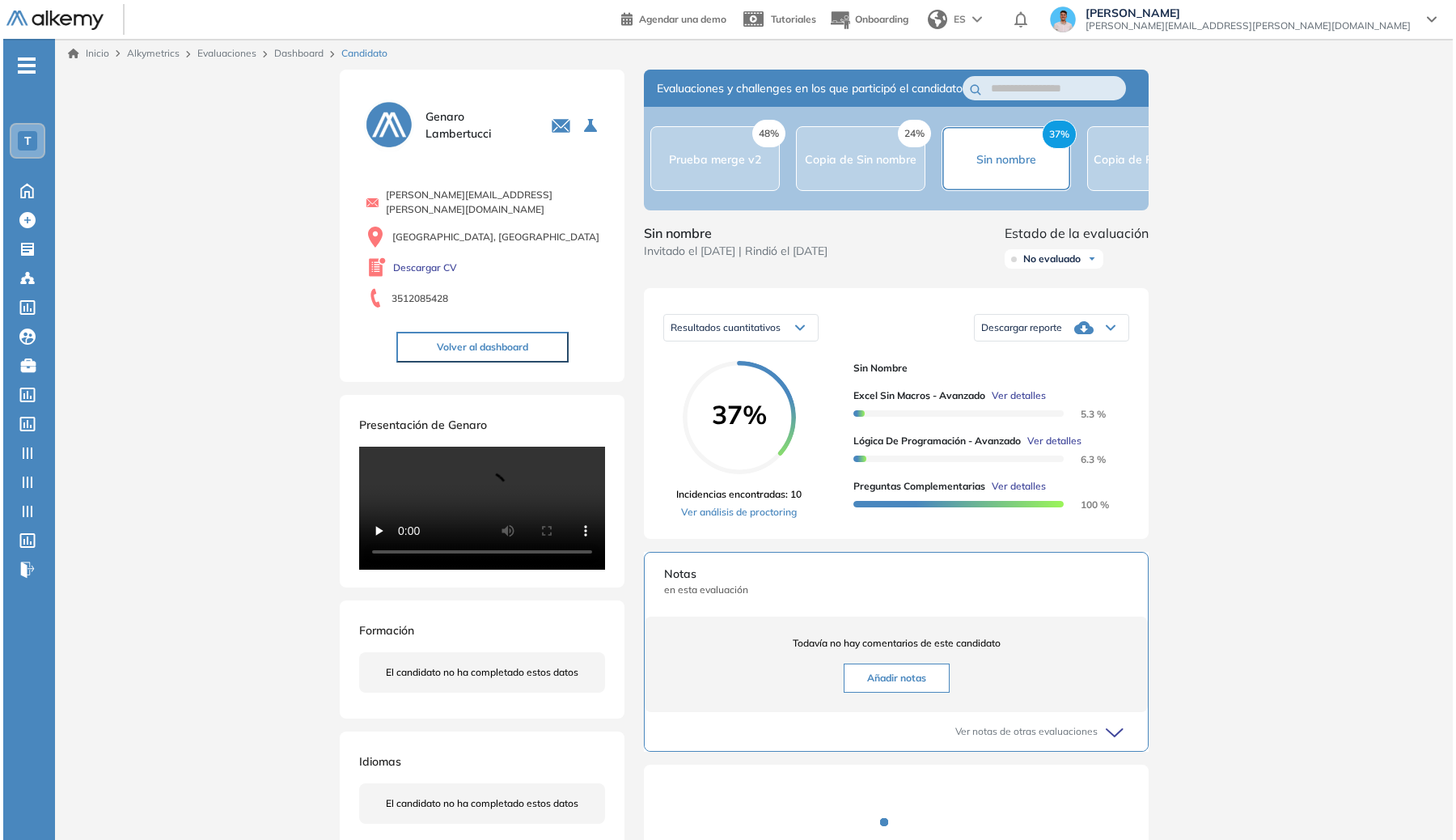
scroll to position [3, 0]
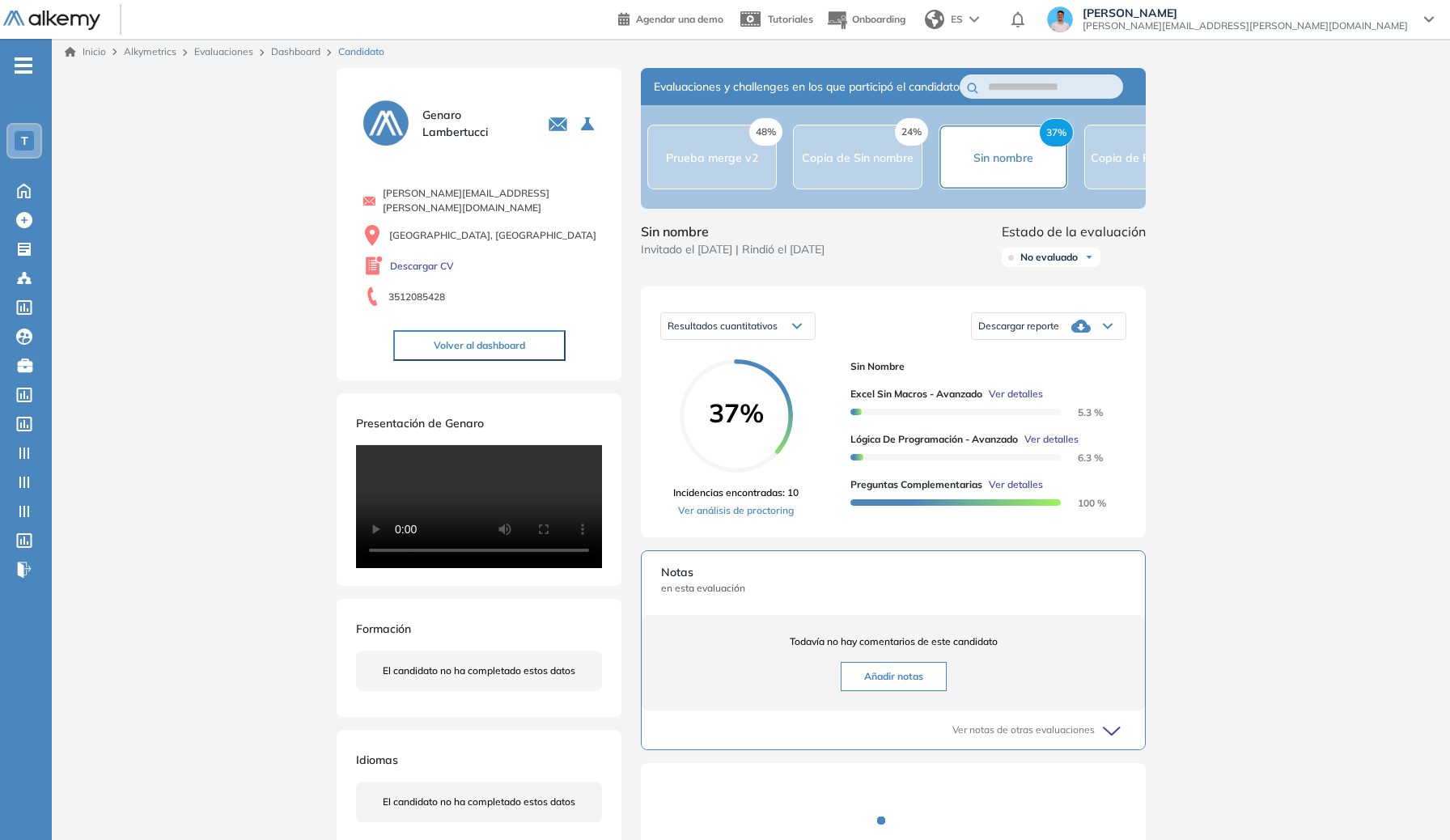
click at [1033, 492] on span "Ver detalles" at bounding box center [1015, 485] width 54 height 15
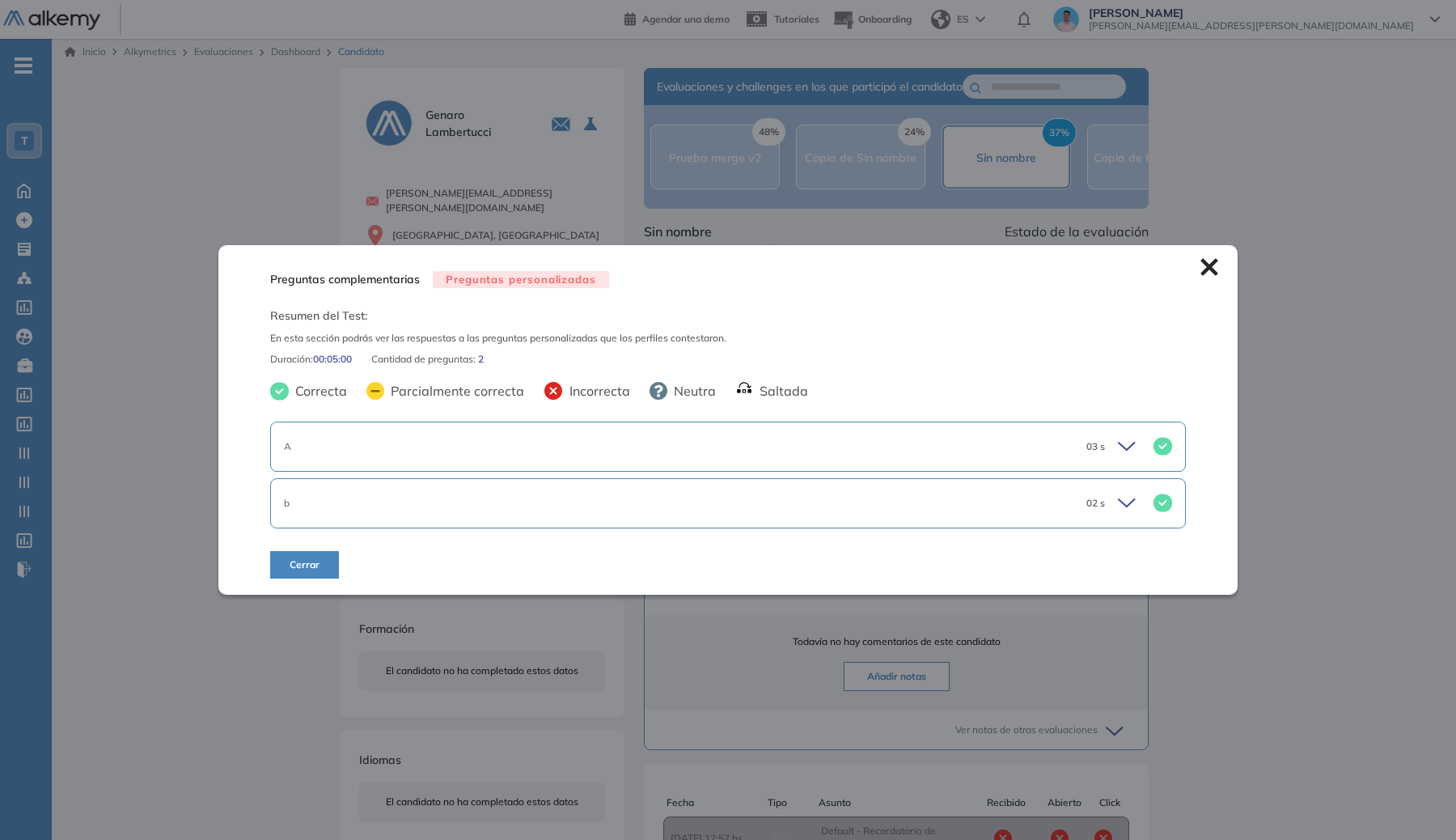
click at [1210, 265] on icon at bounding box center [1209, 267] width 18 height 18
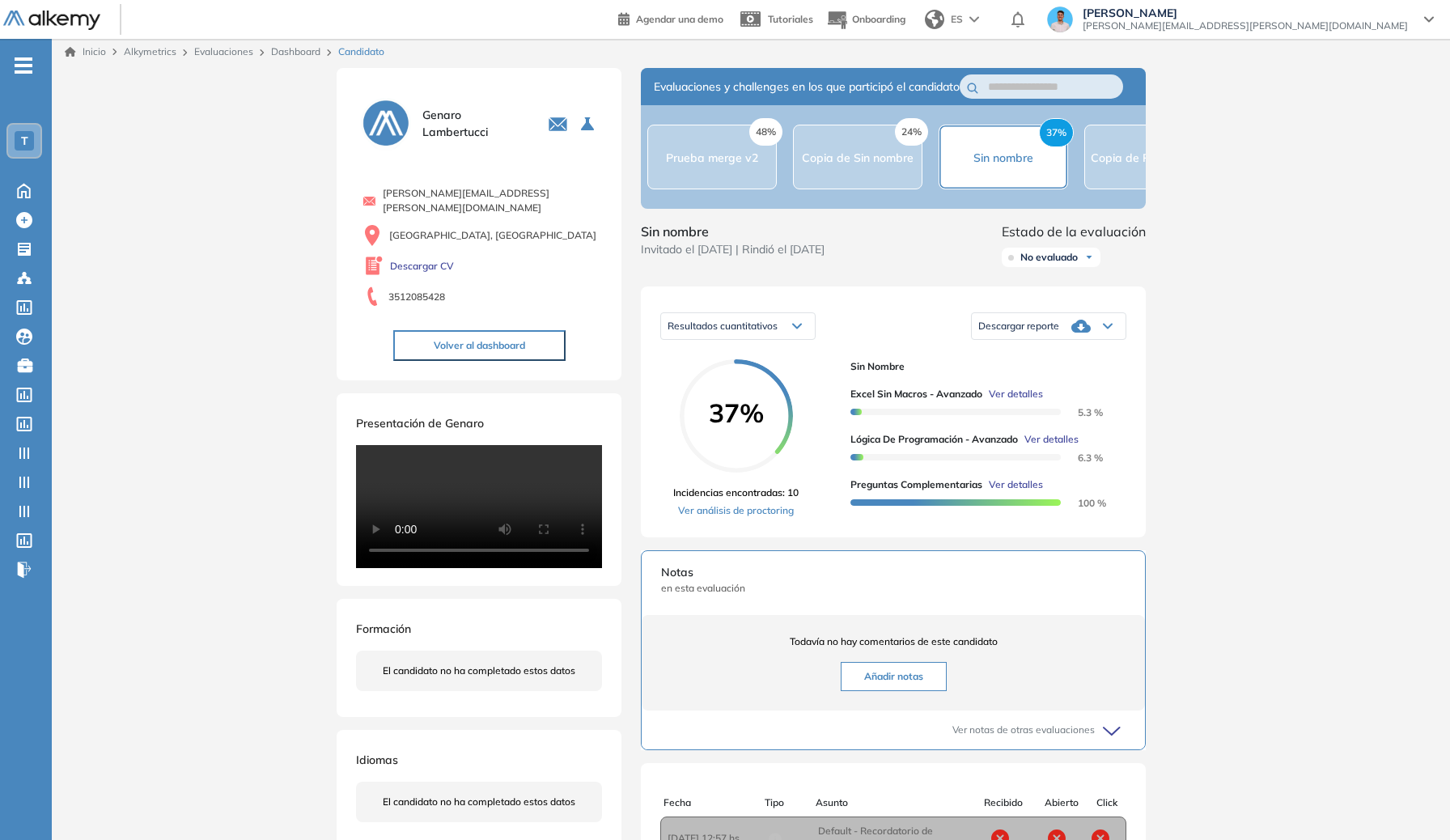
click at [1049, 446] on span "Ver detalles" at bounding box center [1051, 439] width 54 height 15
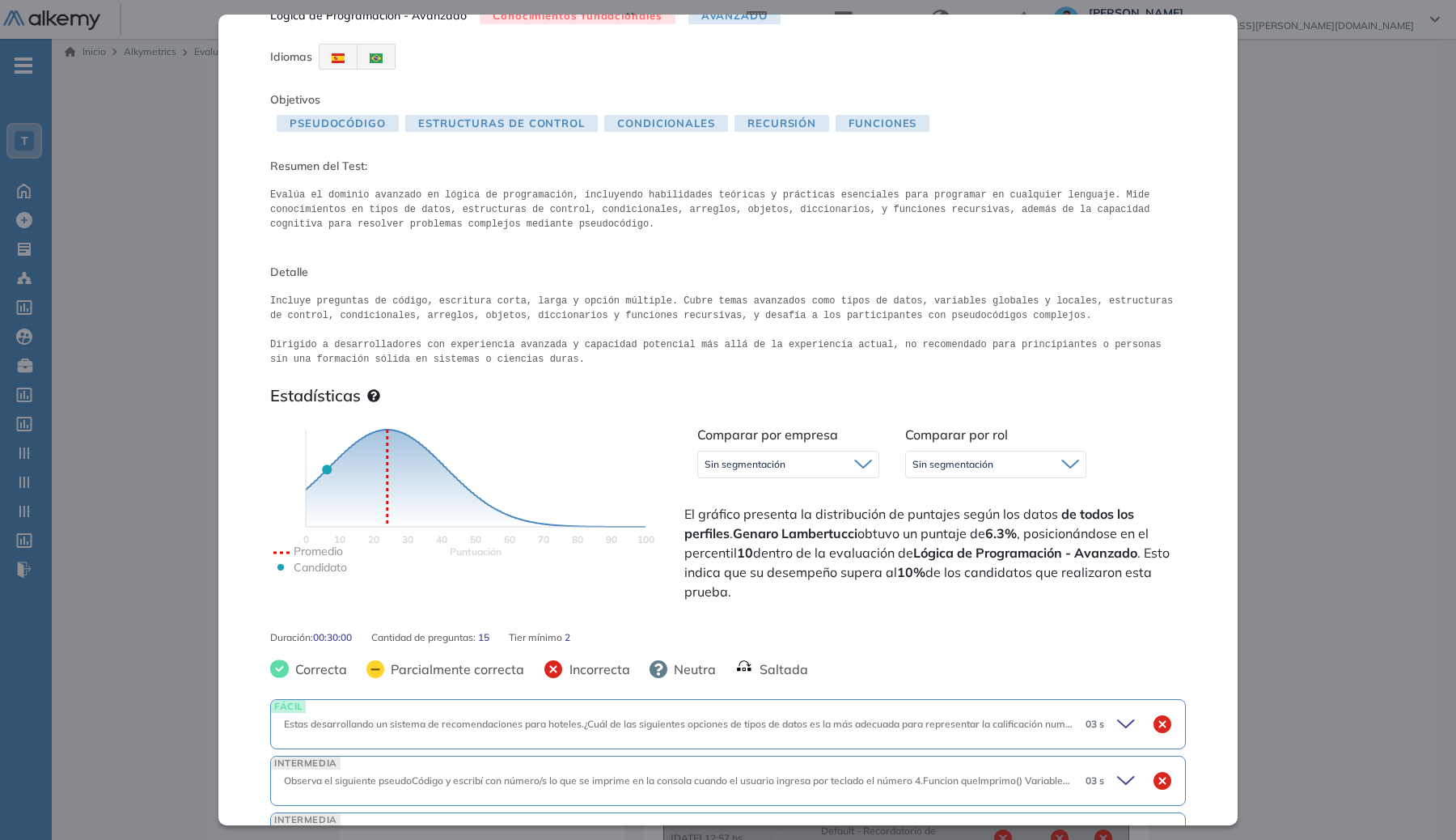
scroll to position [0, 0]
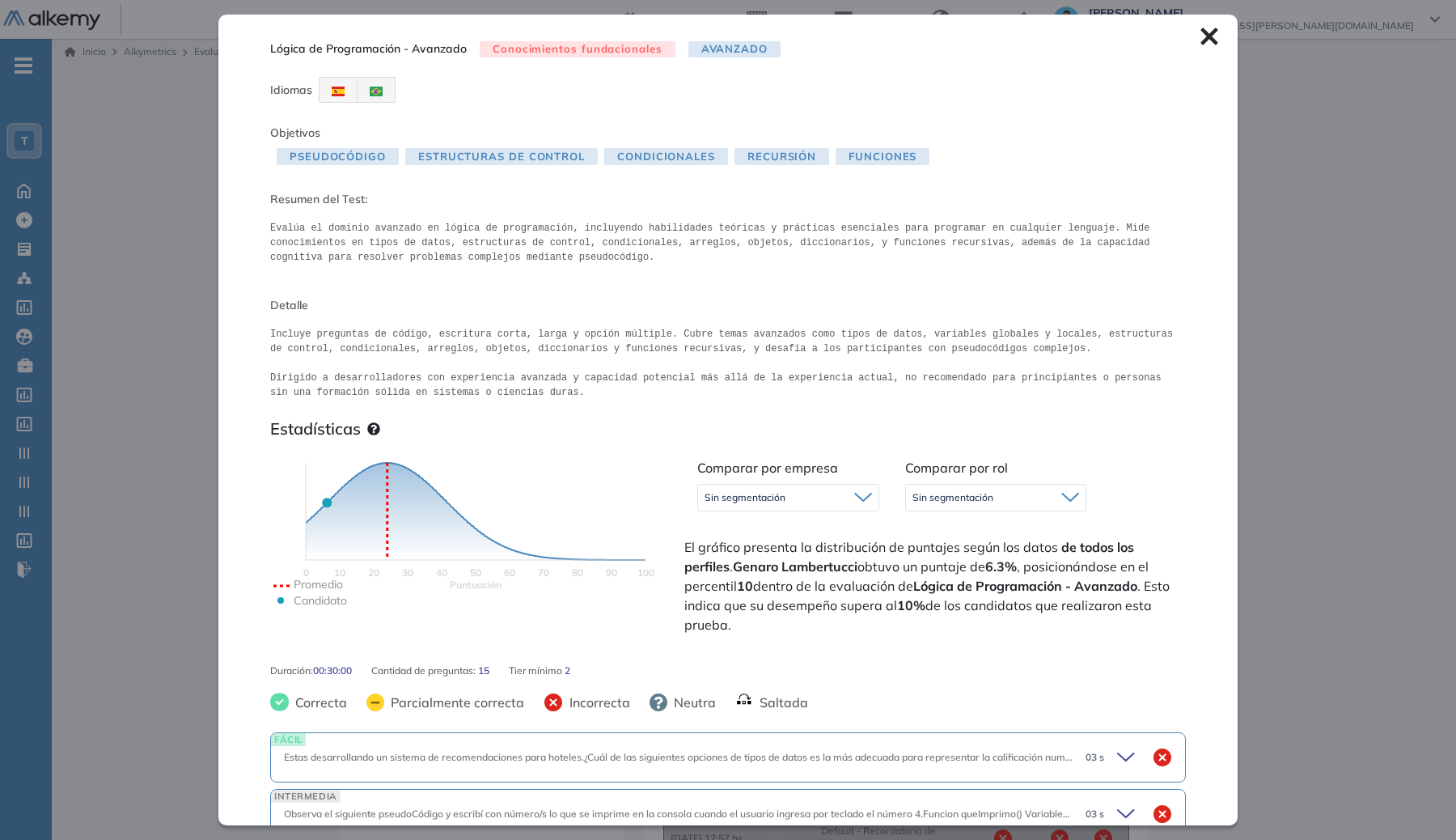
click at [756, 485] on div "Sin segmentación" at bounding box center [788, 497] width 180 height 25
click at [810, 490] on div "Sin segmentación" at bounding box center [788, 497] width 180 height 25
click at [990, 495] on div "Sin segmentación" at bounding box center [996, 497] width 180 height 25
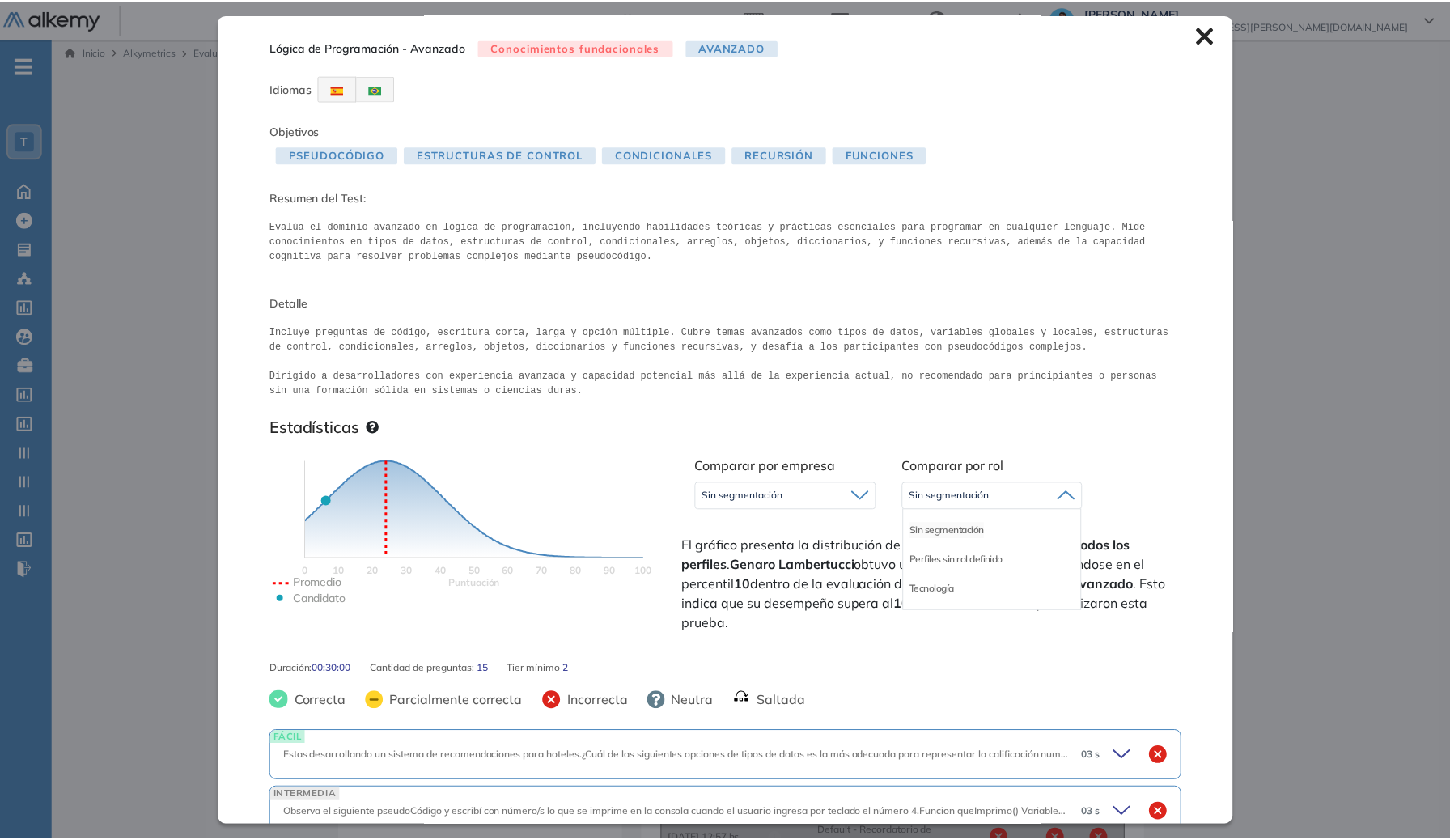
scroll to position [3, 0]
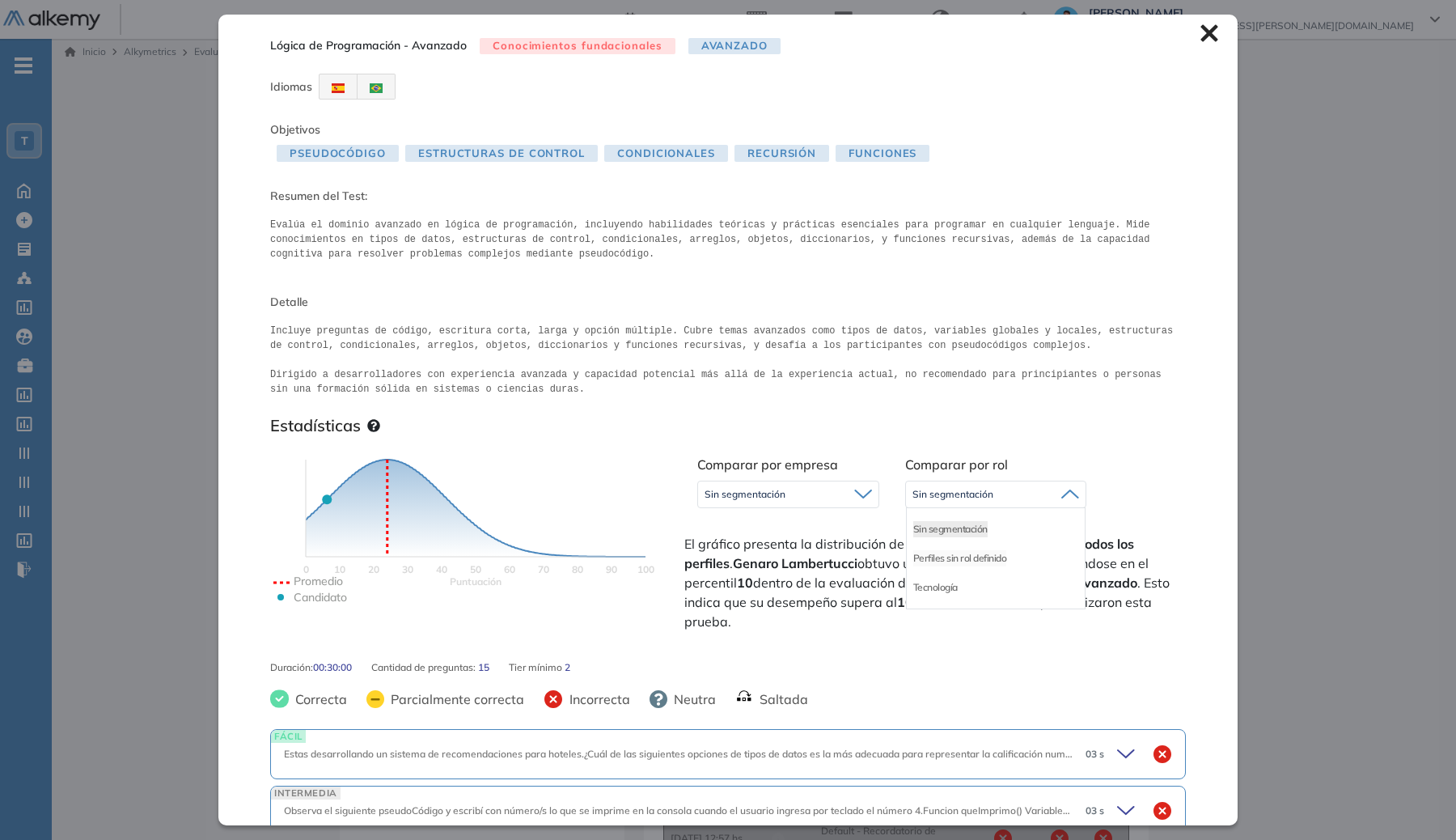
click at [949, 557] on li "Perfiles sin rol definido" at bounding box center [960, 558] width 94 height 17
click at [972, 501] on div "Perfiles sin rol definido" at bounding box center [996, 494] width 180 height 25
click at [936, 576] on div "Tecnología" at bounding box center [996, 587] width 179 height 29
click at [926, 588] on li "Tecnología" at bounding box center [934, 587] width 44 height 17
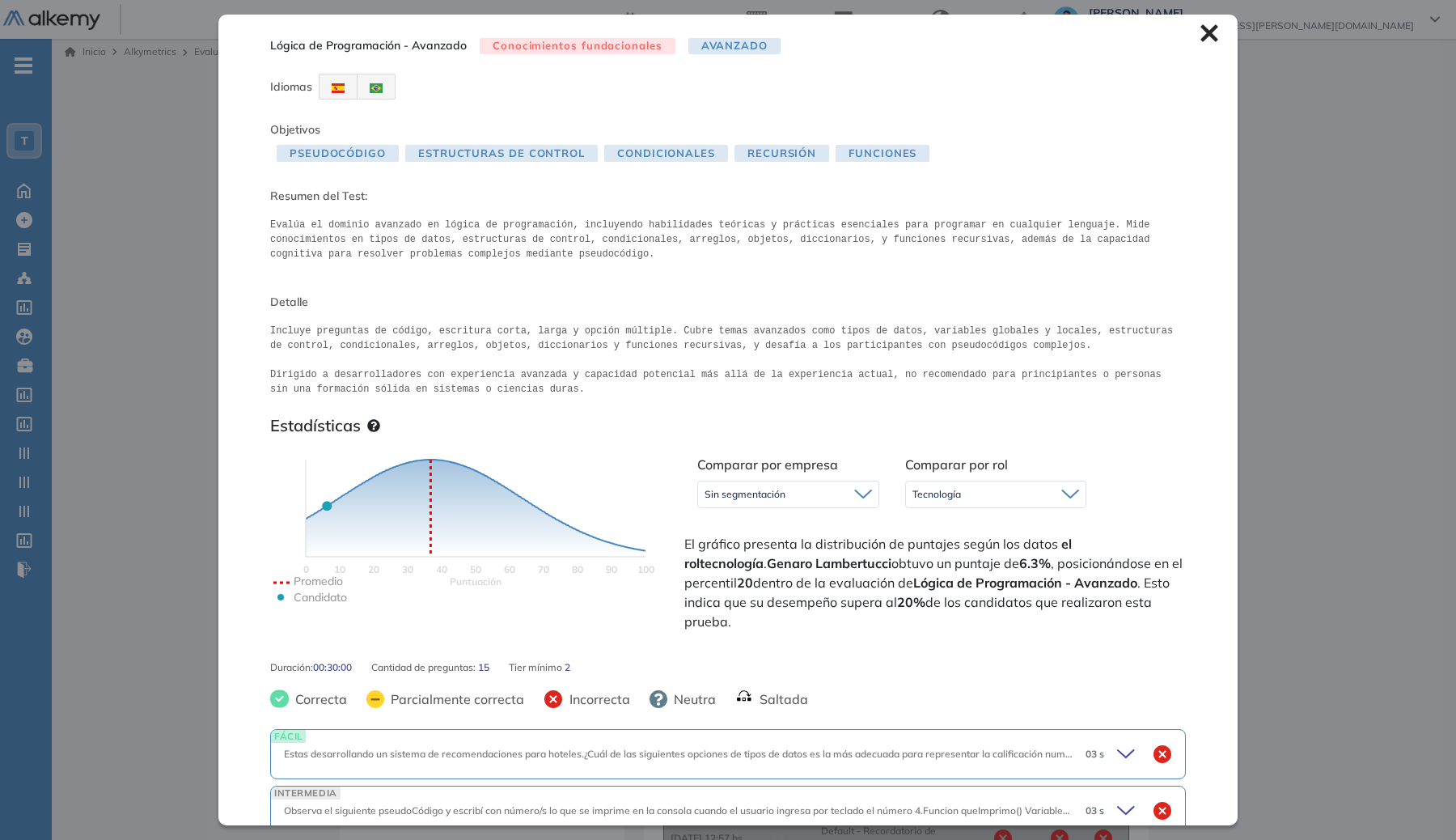
click at [921, 506] on div "Tecnología" at bounding box center [996, 494] width 180 height 25
click at [921, 532] on li "Sin segmentación" at bounding box center [950, 529] width 74 height 17
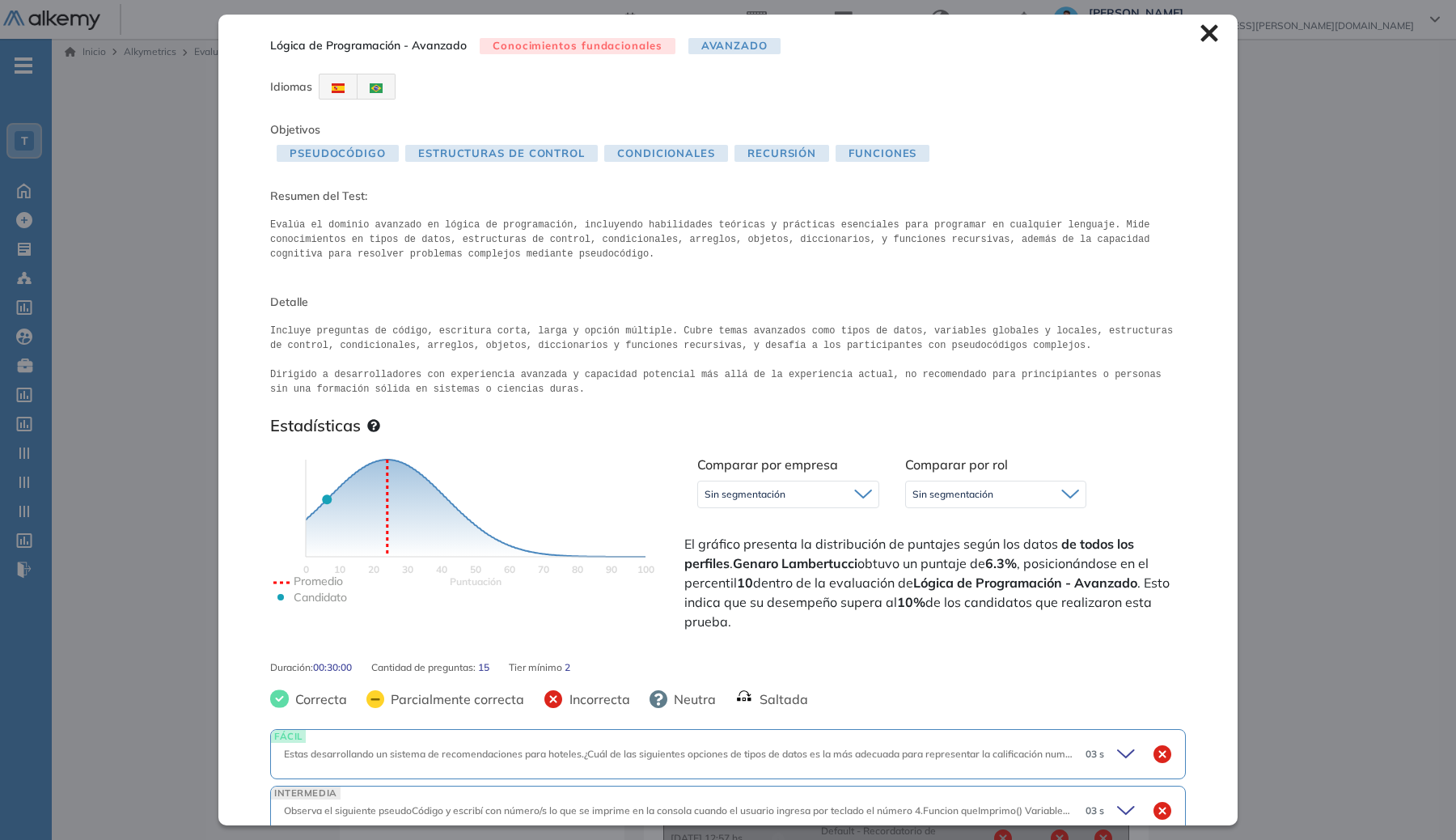
click at [935, 518] on div "Comparar por empresa Sin segmentación Sin segmentación Comparar por rol Sin seg…" at bounding box center [933, 541] width 505 height 186
click at [933, 501] on div "Sin segmentación" at bounding box center [996, 494] width 180 height 25
click at [950, 540] on div "Sin segmentación" at bounding box center [996, 530] width 179 height 29
click at [952, 552] on li "Perfiles sin rol definido" at bounding box center [960, 558] width 94 height 17
drag, startPoint x: 956, startPoint y: 500, endPoint x: 975, endPoint y: 511, distance: 22.0
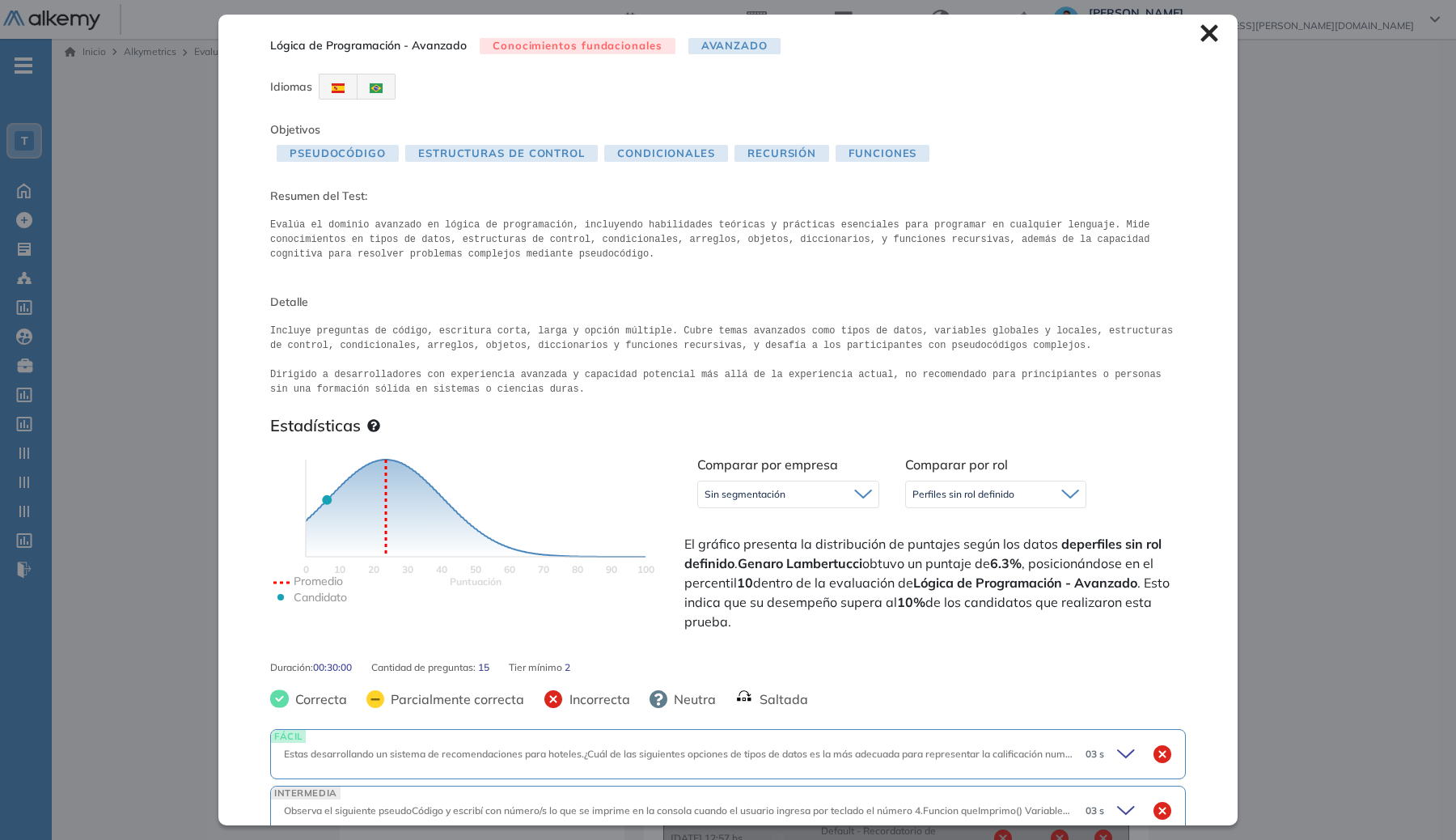
click at [956, 500] on span "Perfiles sin rol definido" at bounding box center [963, 493] width 102 height 13
click at [967, 530] on li "Sin segmentación" at bounding box center [950, 529] width 74 height 17
click at [823, 493] on div "Sin segmentación" at bounding box center [788, 494] width 180 height 25
drag, startPoint x: 995, startPoint y: 501, endPoint x: 1063, endPoint y: 494, distance: 68.4
click at [1031, 502] on div "Sin segmentación" at bounding box center [996, 494] width 180 height 25
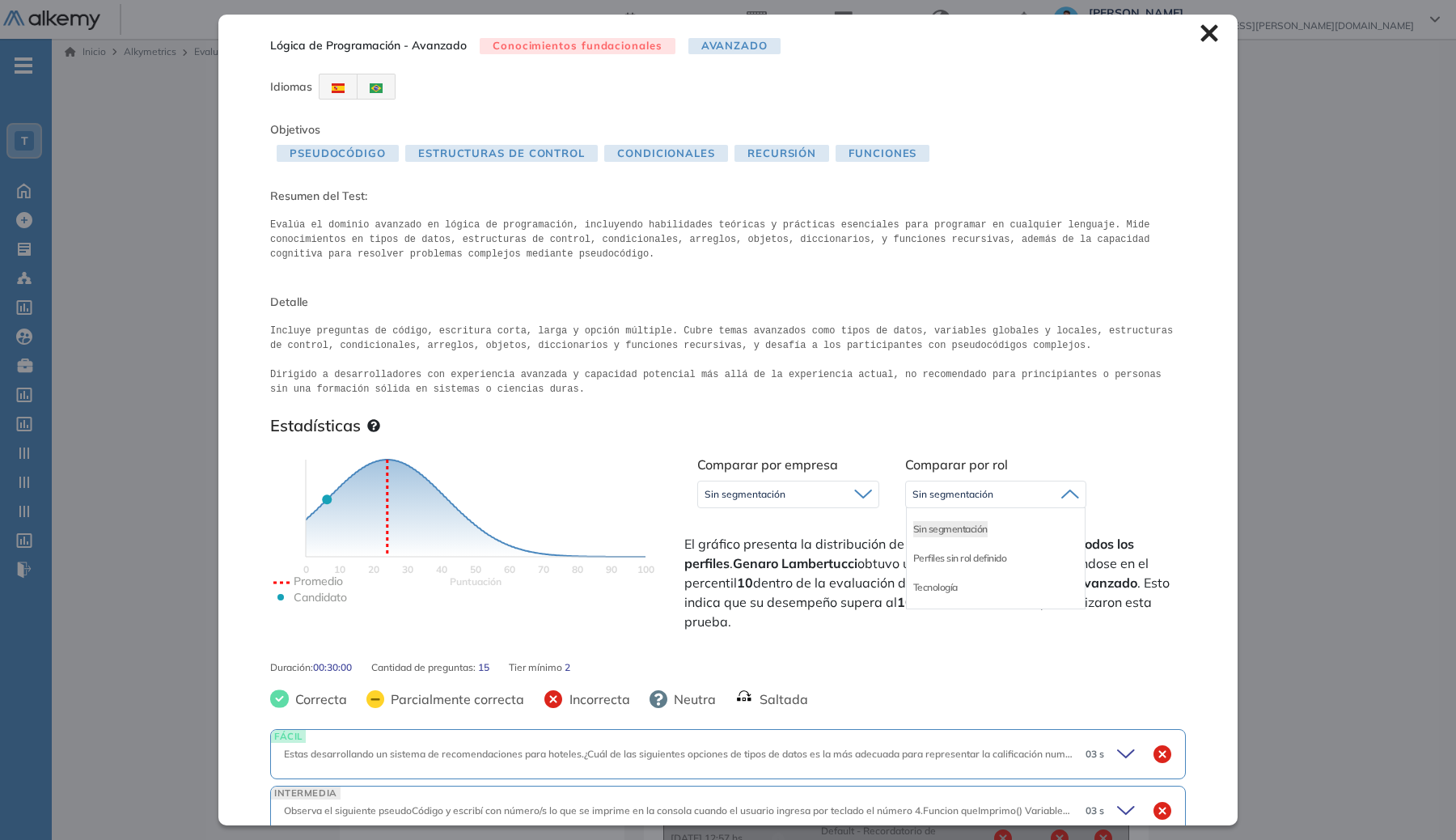
click at [1211, 461] on div "Lógica de Programación - Avanzado Conocimientos fundacionales Avanzado Idiomas …" at bounding box center [727, 419] width 1019 height 810
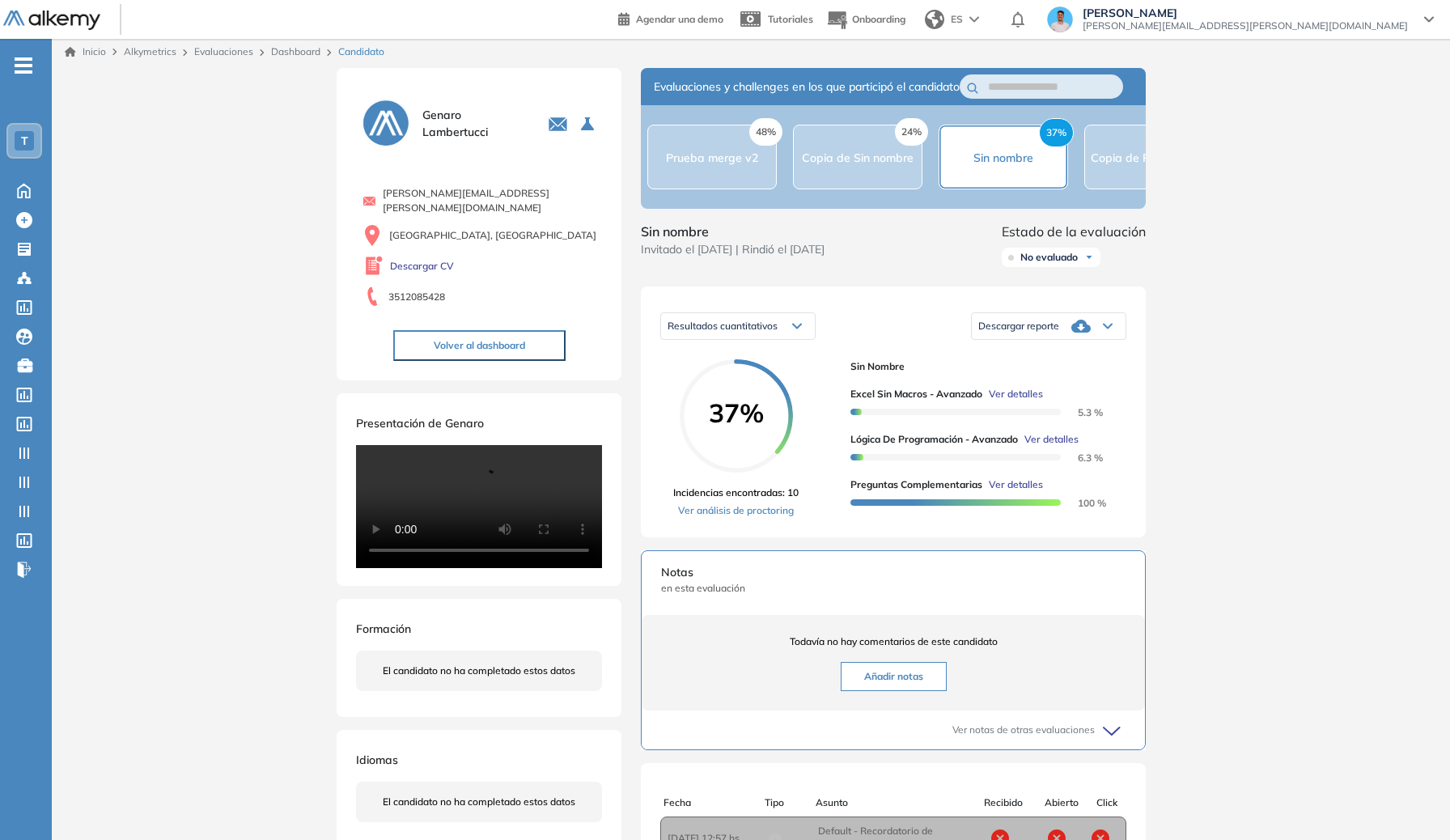
click at [1212, 438] on div "Inicio Alkymetrics Evaluaciones Dashboard Candidato Lógica de Programación - Av…" at bounding box center [751, 568] width 1398 height 1066
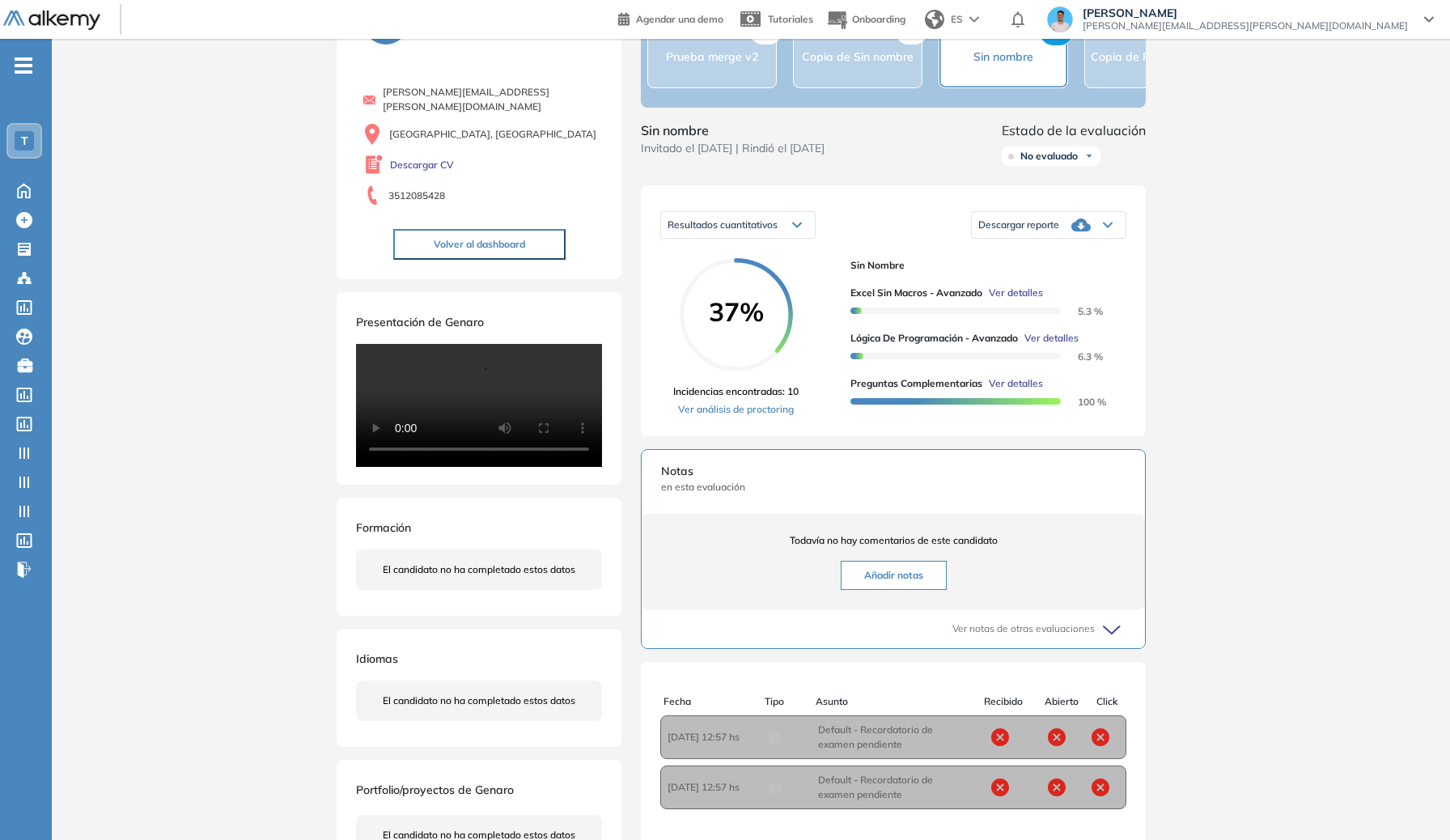
scroll to position [105, 0]
click at [1033, 297] on div "Excel sin Macros - Avanzado Ver detalles 5.3 % Lógica de Programación - Avanzad…" at bounding box center [982, 340] width 263 height 136
drag, startPoint x: 1035, startPoint y: 304, endPoint x: 1339, endPoint y: 332, distance: 305.3
click at [1034, 300] on span "Ver detalles" at bounding box center [1015, 292] width 54 height 15
click at [1212, 334] on div "Inicio Alkymetrics Evaluaciones Dashboard Candidato Duración : 00:00:00 Cantida…" at bounding box center [751, 468] width 1398 height 1069
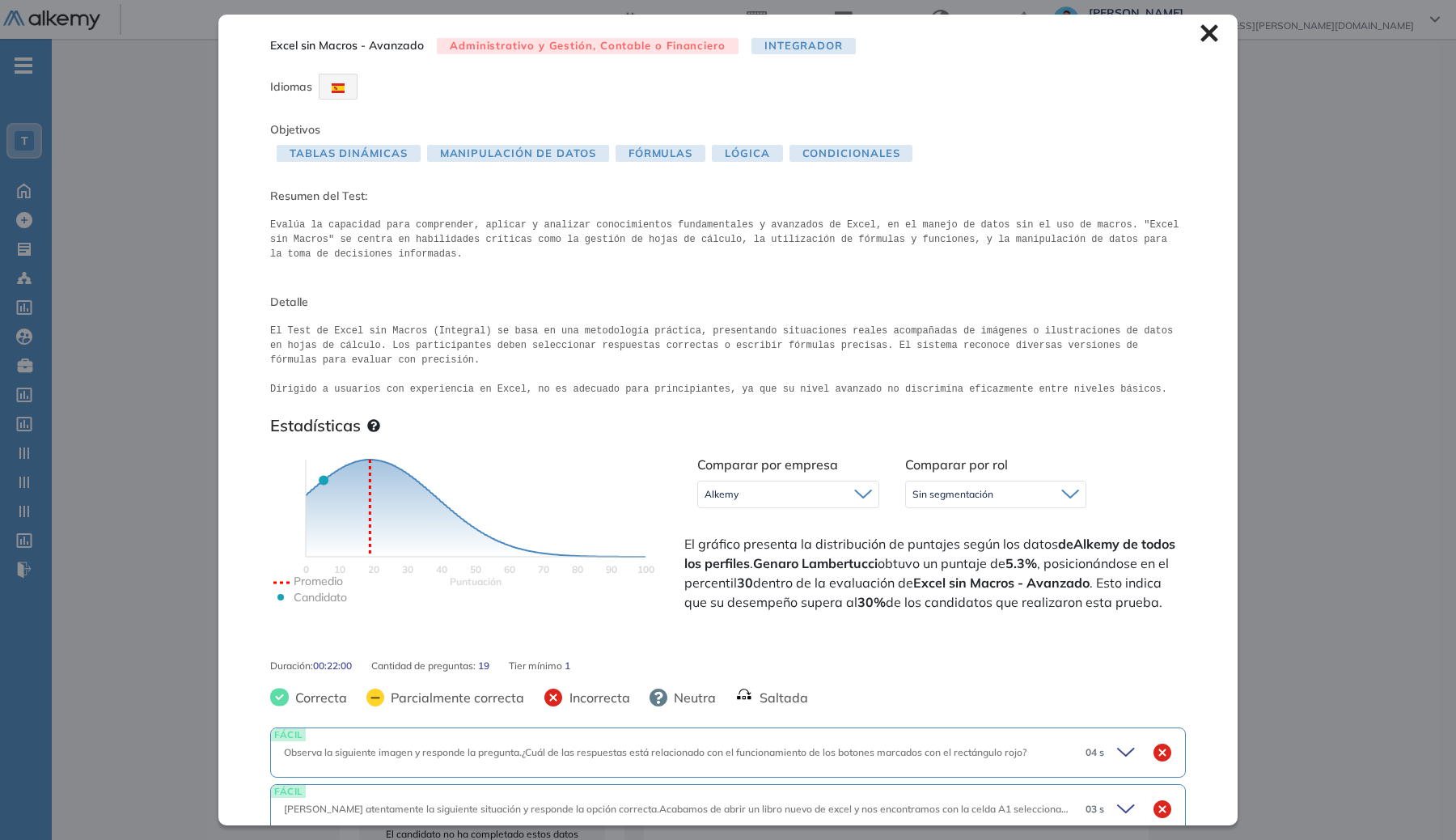
click at [1206, 26] on div "Excel sin Macros - Avanzado Administrativo y Gestión, Contable o Financiero Int…" at bounding box center [727, 419] width 1019 height 810
click at [1201, 35] on icon at bounding box center [1208, 33] width 17 height 17
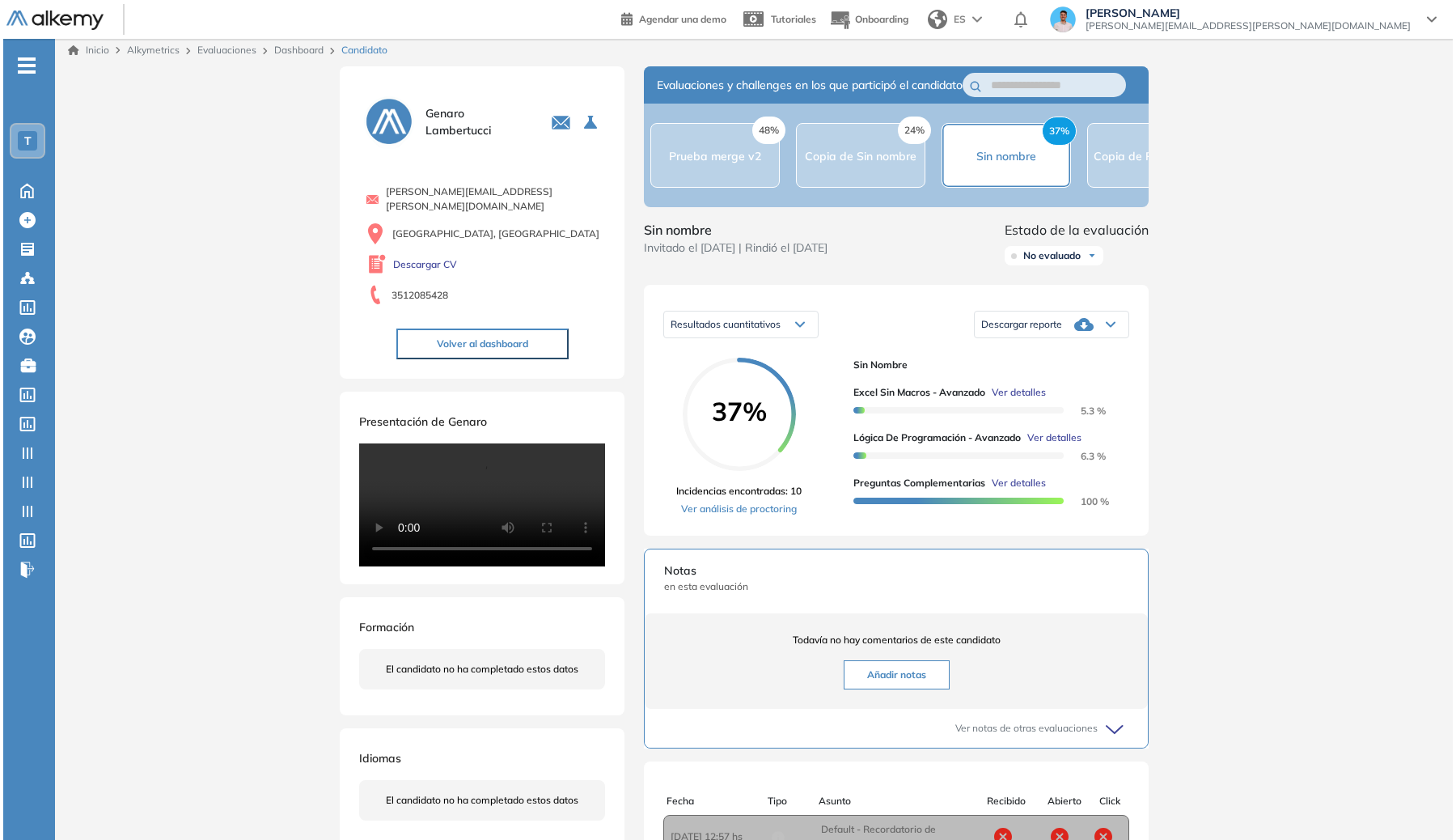
scroll to position [0, 0]
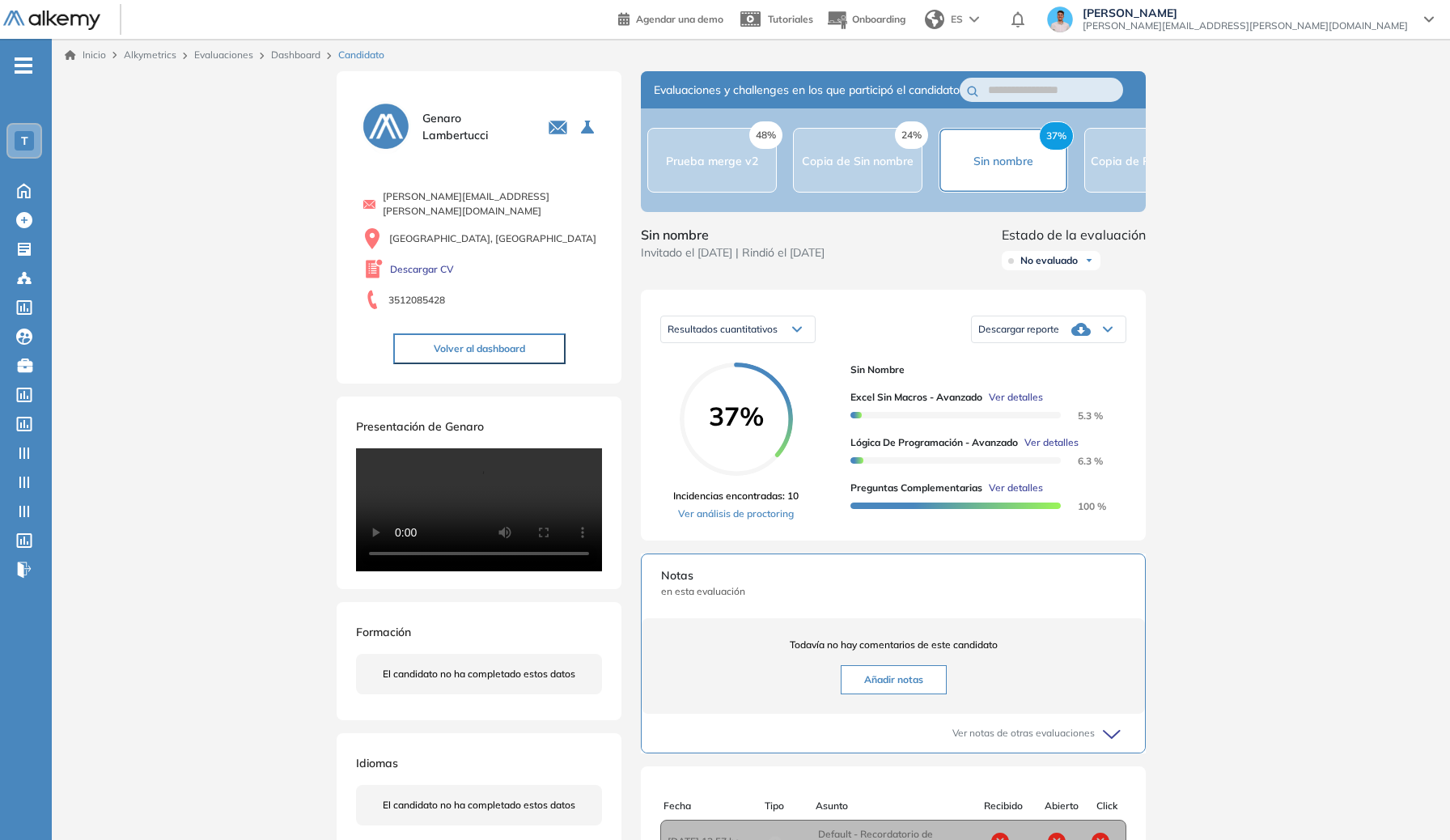
click at [729, 343] on div "Resultados cuantitativos" at bounding box center [737, 329] width 154 height 25
click at [709, 398] on span "Resultados relativos" at bounding box center [710, 393] width 83 height 12
